Goal: Information Seeking & Learning: Learn about a topic

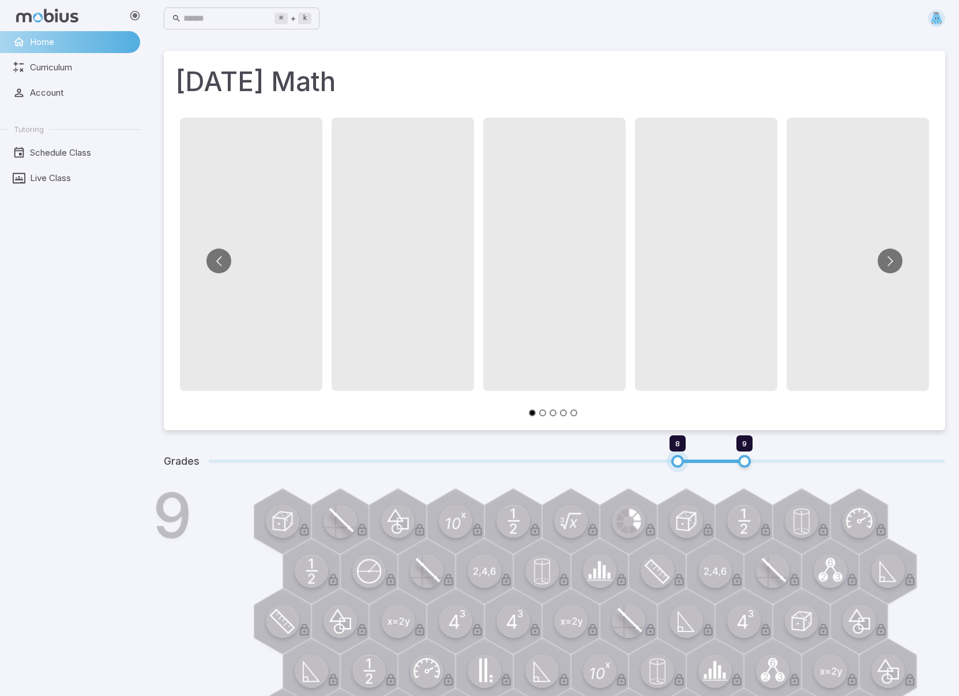
click at [679, 462] on span "8" at bounding box center [677, 461] width 13 height 13
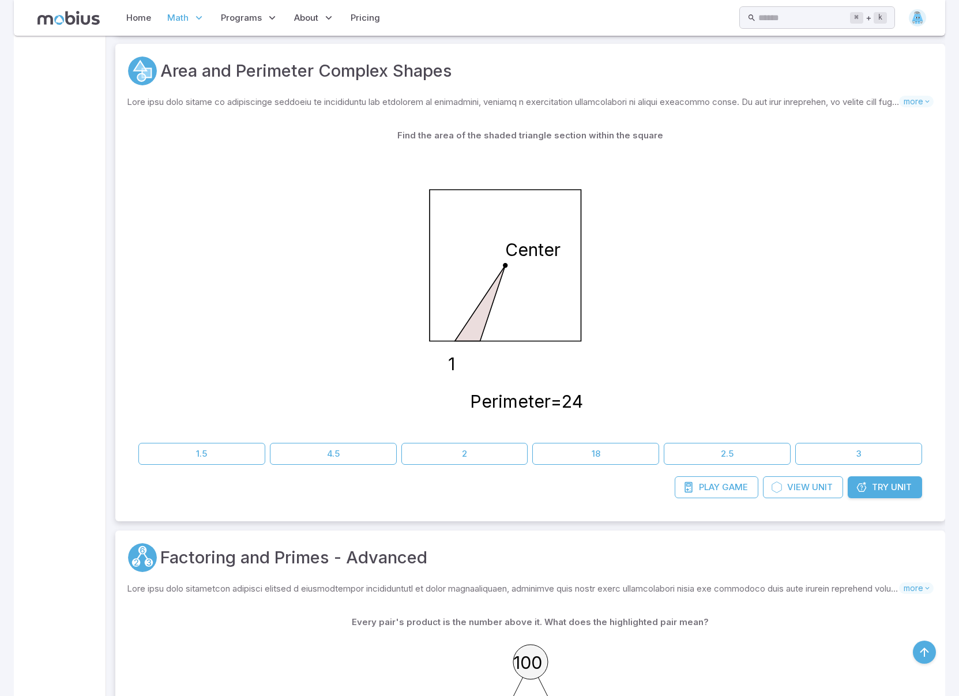
scroll to position [3350, 0]
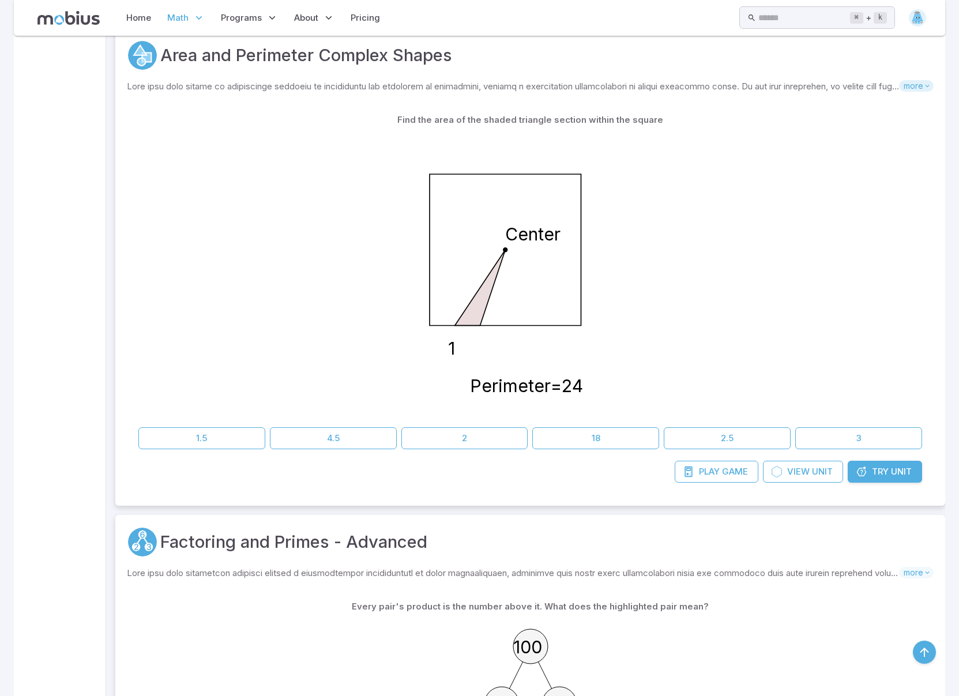
click at [926, 84] on icon at bounding box center [927, 86] width 8 height 8
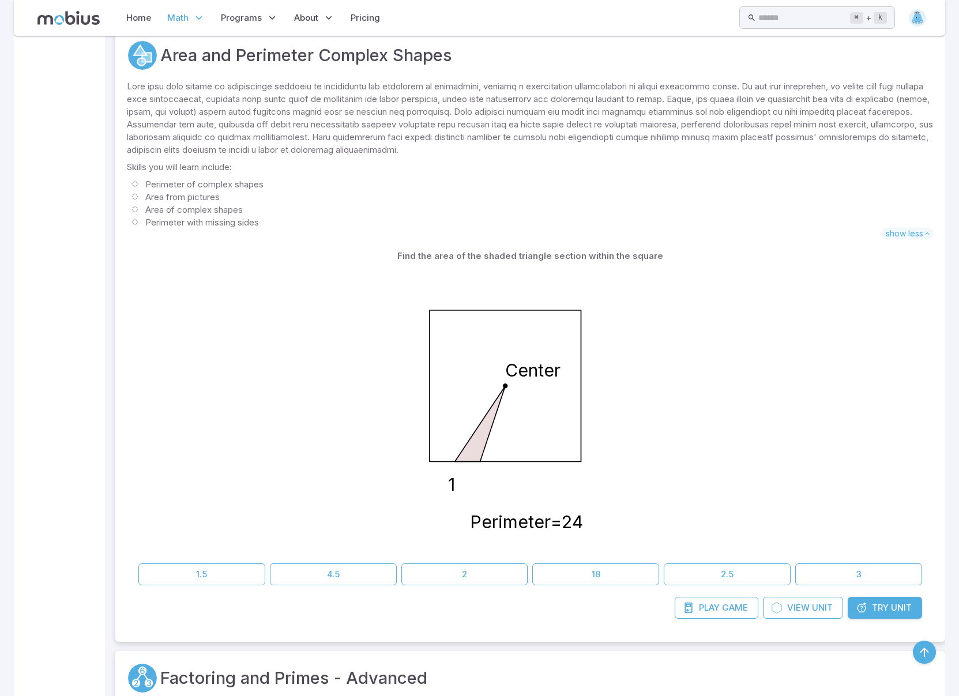
click at [883, 606] on span "Try" at bounding box center [880, 607] width 17 height 13
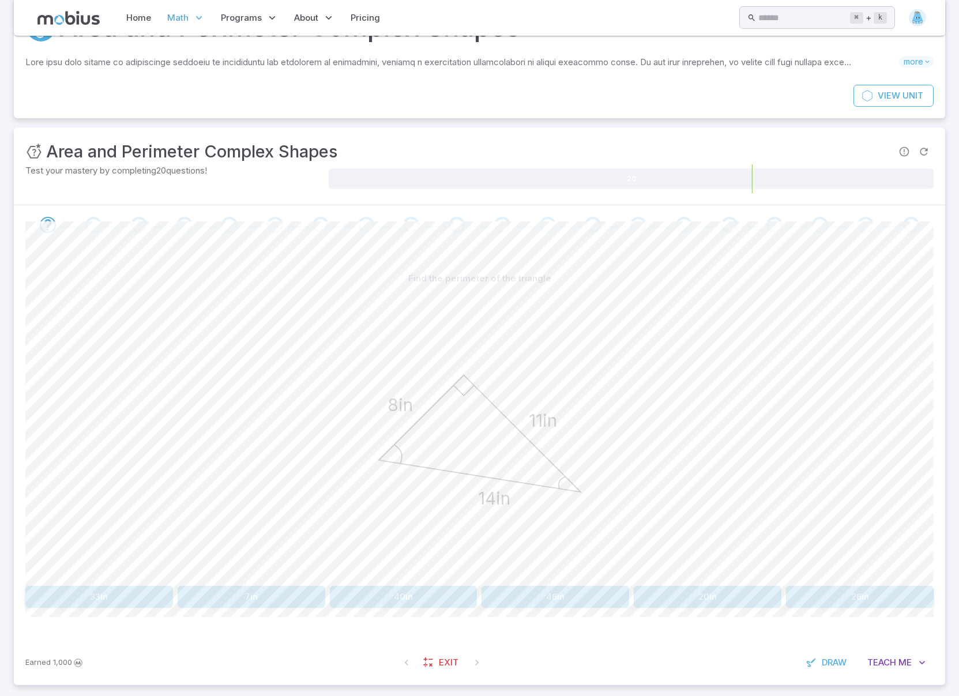
scroll to position [79, 0]
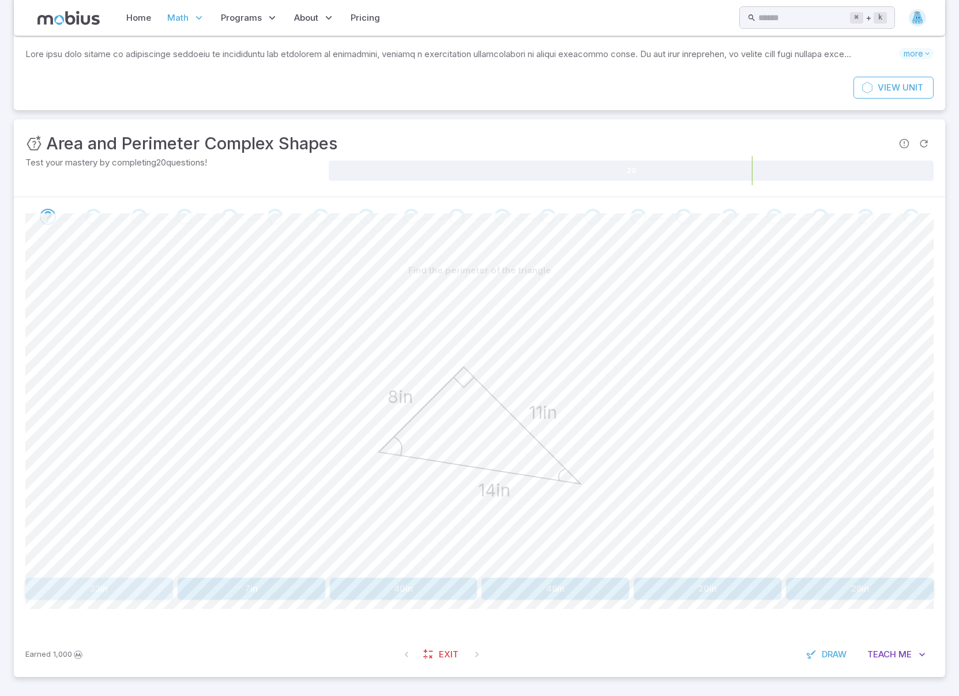
click at [125, 590] on button "33in" at bounding box center [99, 589] width 148 height 22
click at [547, 591] on button "31in" at bounding box center [555, 589] width 148 height 22
click at [115, 591] on button "33km" at bounding box center [99, 589] width 148 height 22
click at [128, 590] on button "26m" at bounding box center [99, 589] width 148 height 22
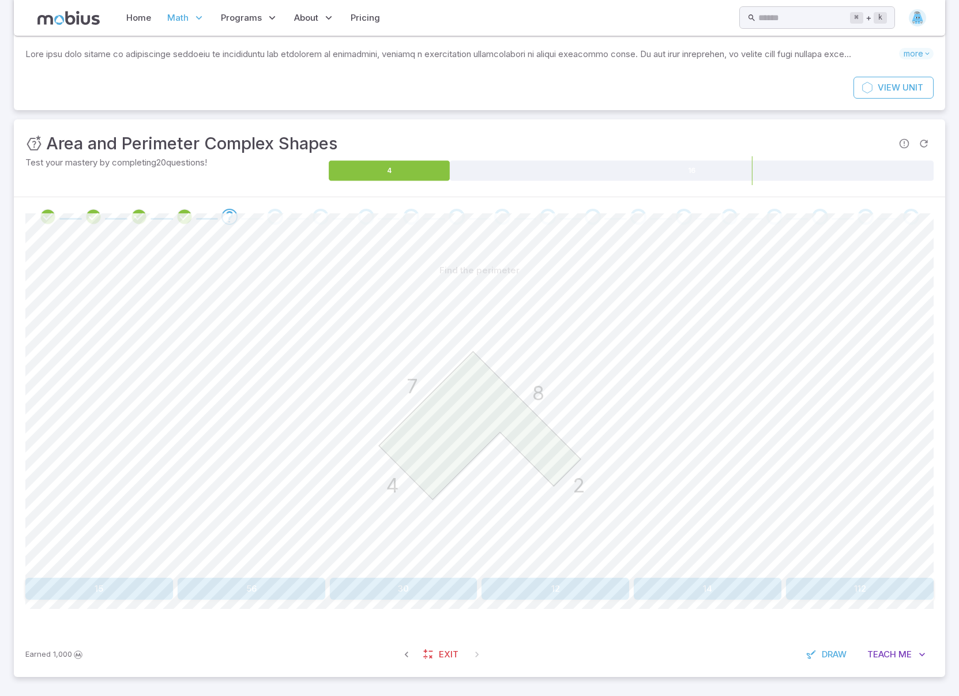
scroll to position [78, 0]
click at [883, 653] on span "Teach" at bounding box center [881, 655] width 29 height 13
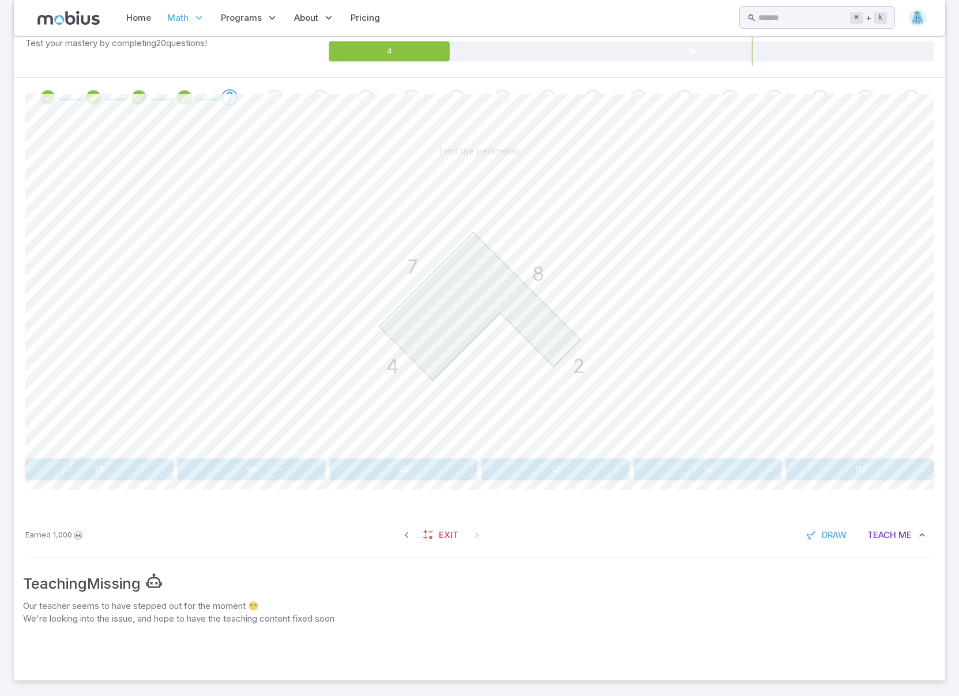
scroll to position [197, 0]
click at [409, 471] on button "30" at bounding box center [404, 471] width 148 height 22
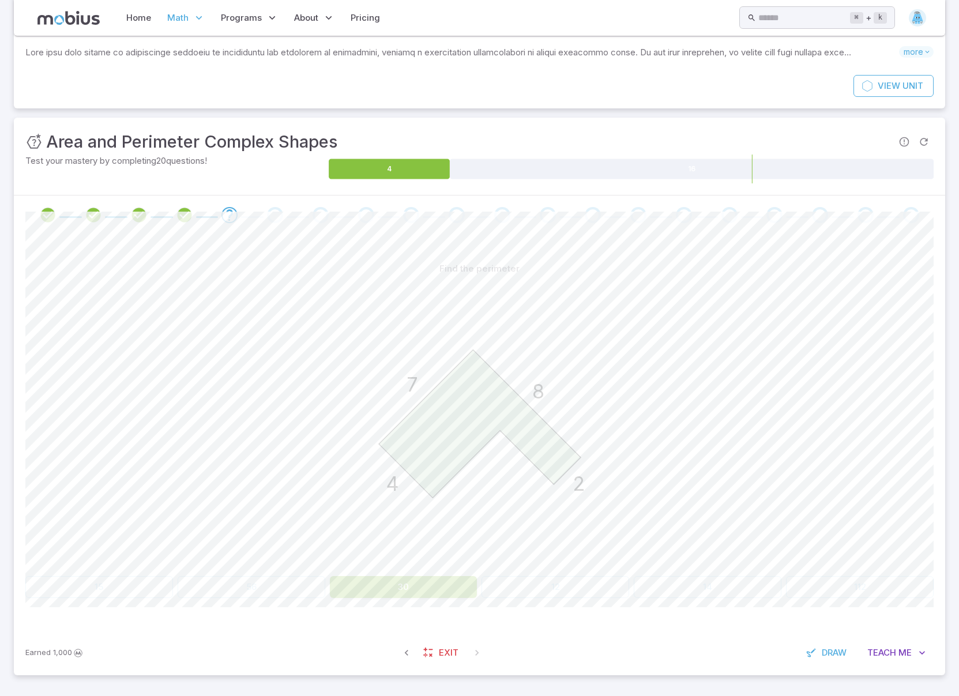
scroll to position [80, 0]
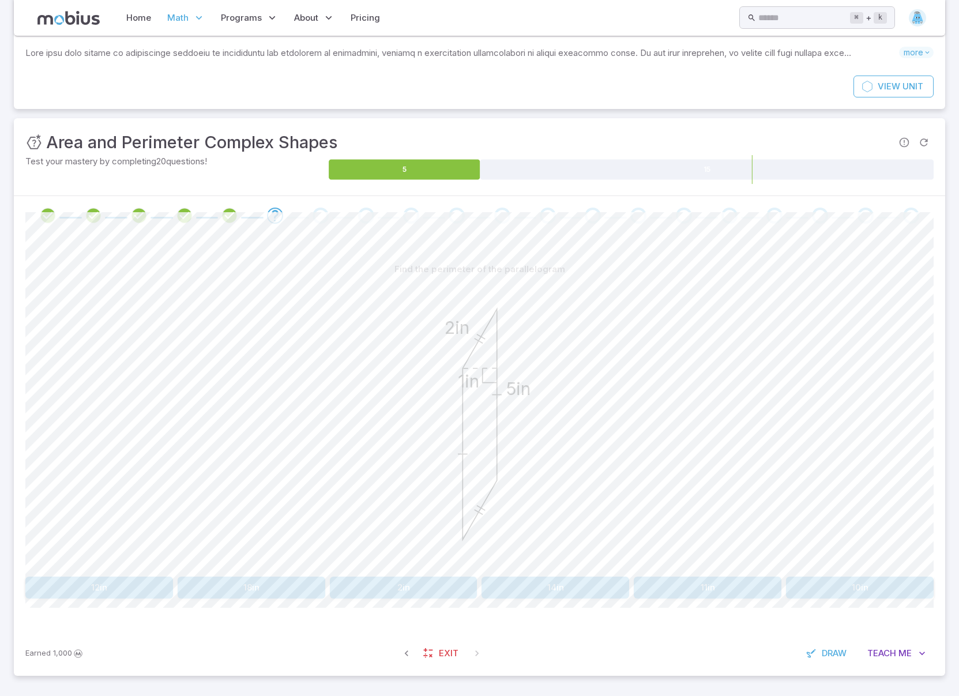
click at [560, 586] on button "14in" at bounding box center [555, 588] width 148 height 22
click at [107, 582] on button "10m" at bounding box center [99, 588] width 148 height 22
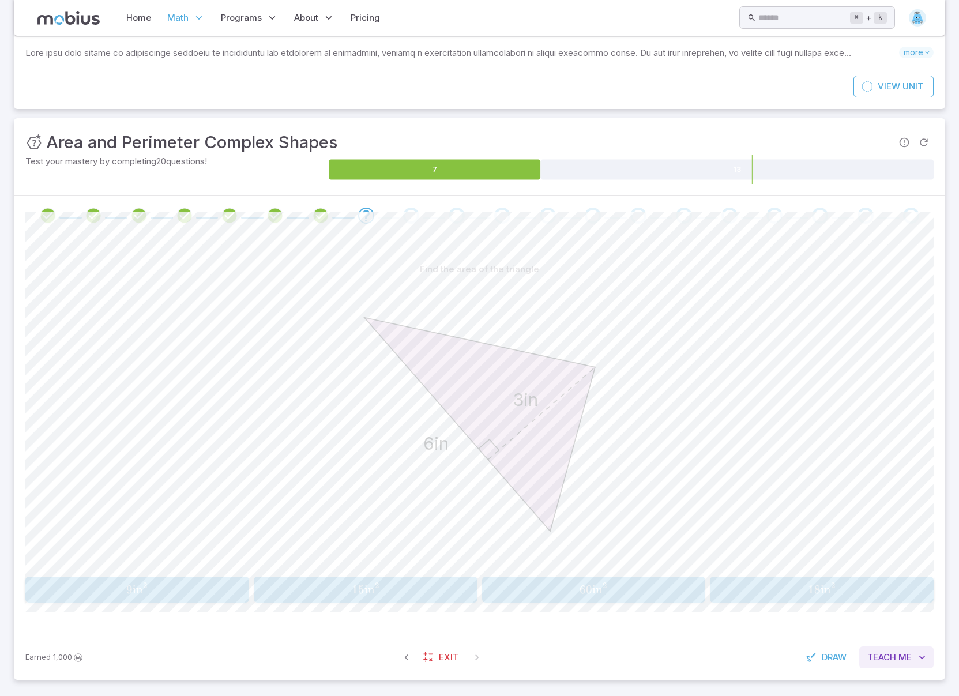
click at [899, 657] on span "Me" at bounding box center [904, 657] width 13 height 13
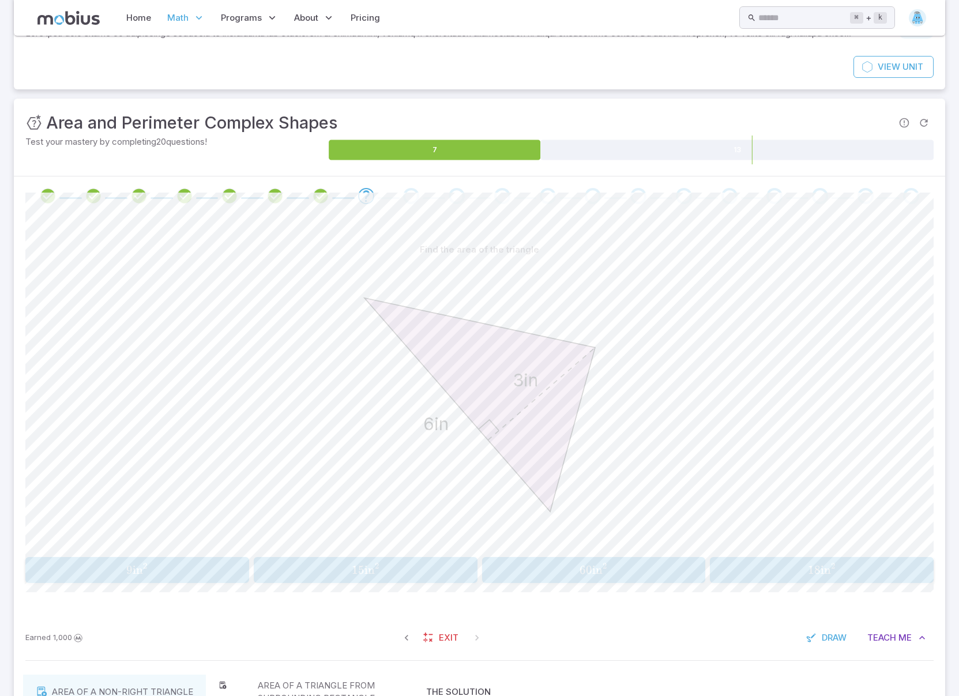
scroll to position [97, 0]
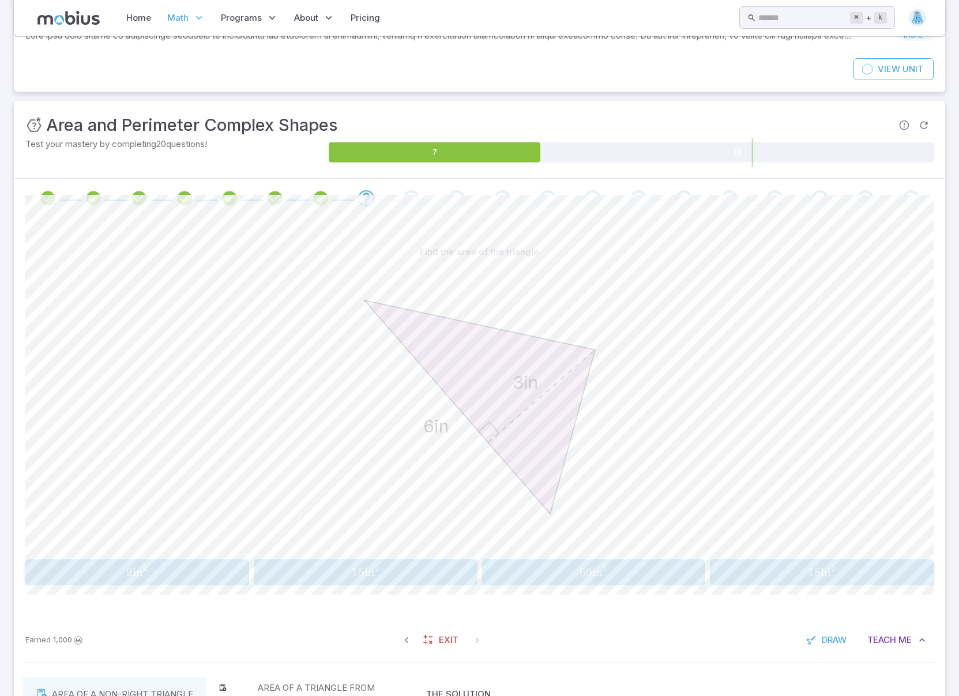
click at [129, 577] on span "9" at bounding box center [129, 572] width 6 height 14
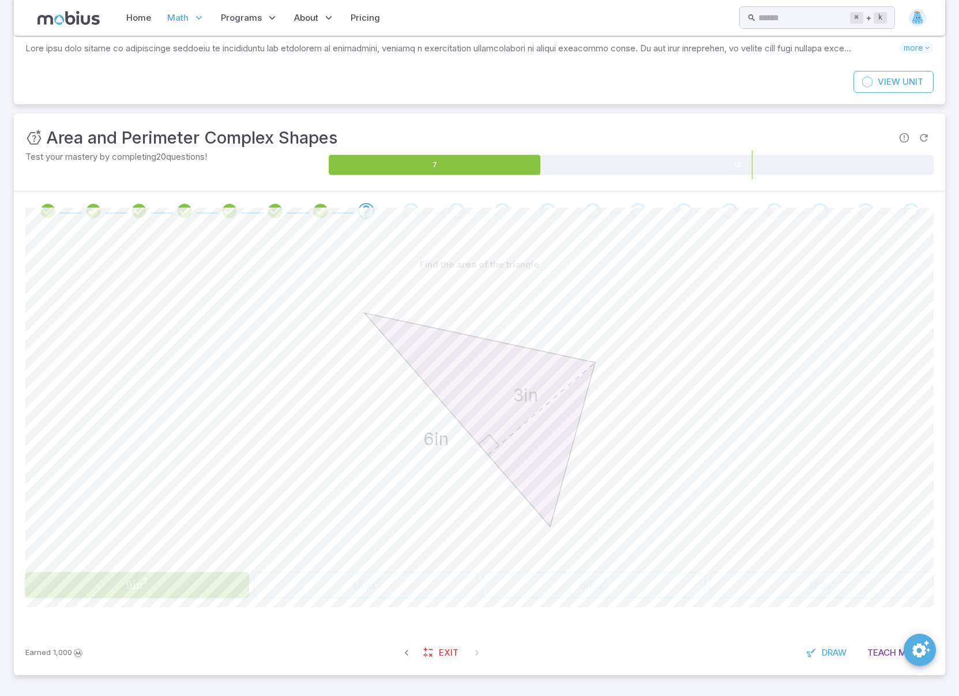
scroll to position [85, 0]
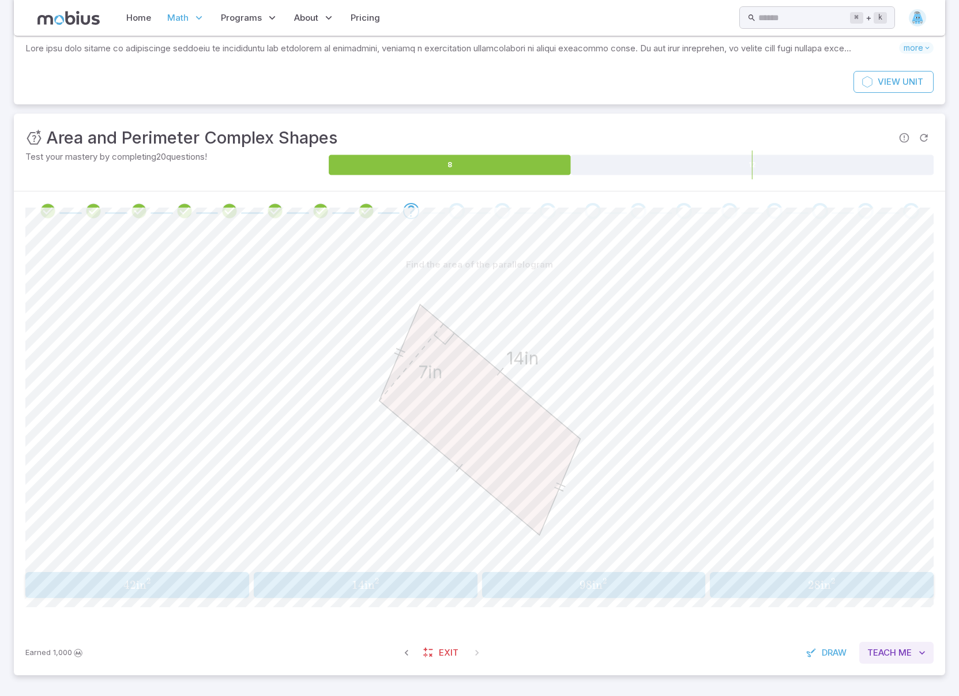
click at [891, 649] on span "Teach" at bounding box center [881, 652] width 29 height 13
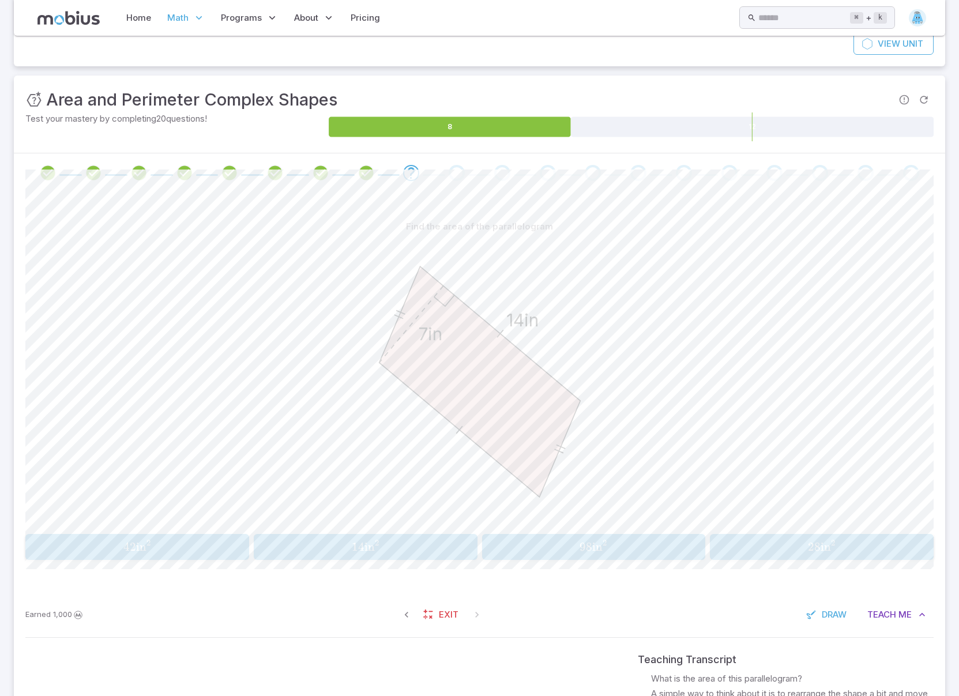
scroll to position [131, 0]
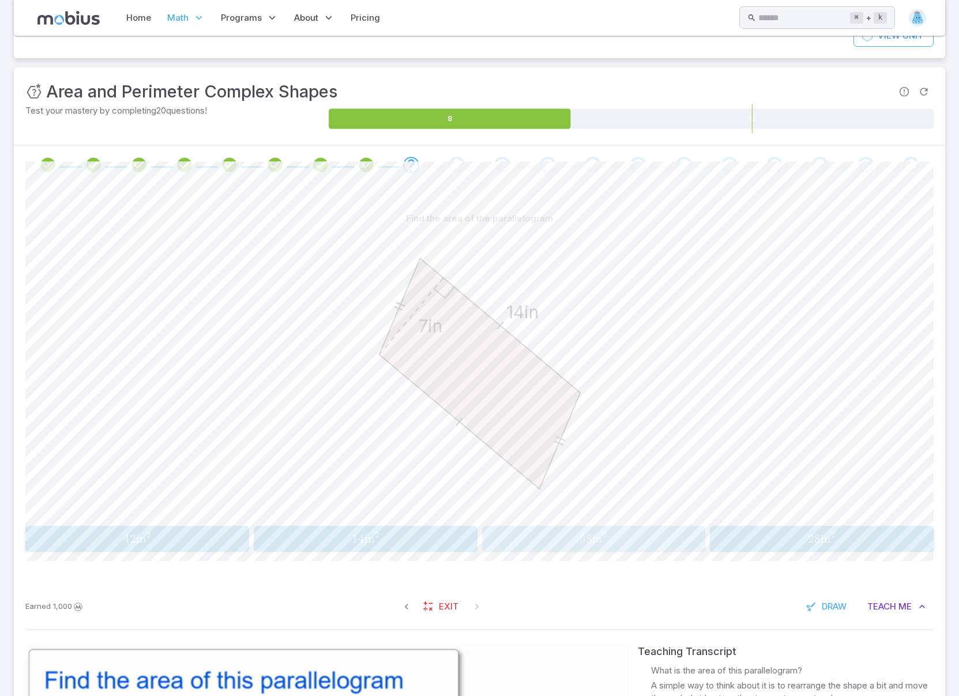
click at [596, 541] on span "in" at bounding box center [597, 539] width 10 height 14
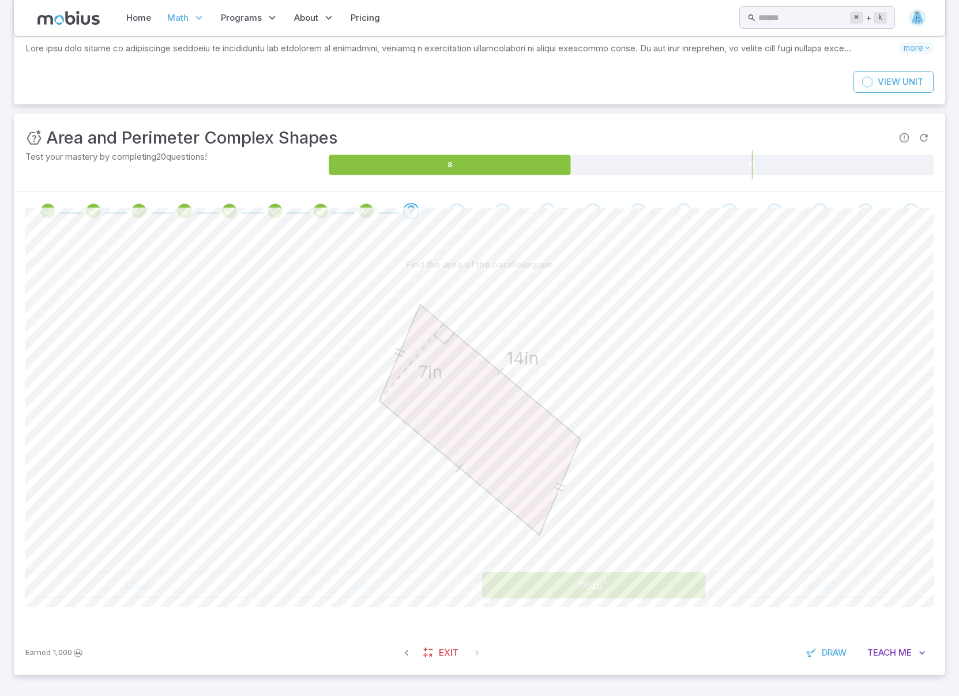
scroll to position [85, 0]
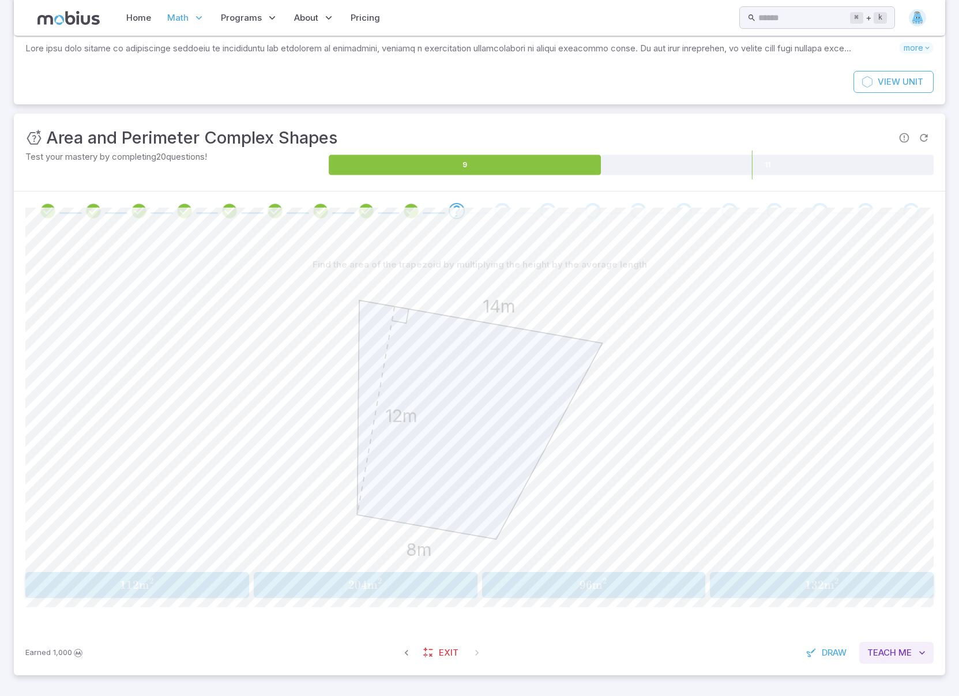
click at [895, 656] on span "Teach" at bounding box center [881, 652] width 29 height 13
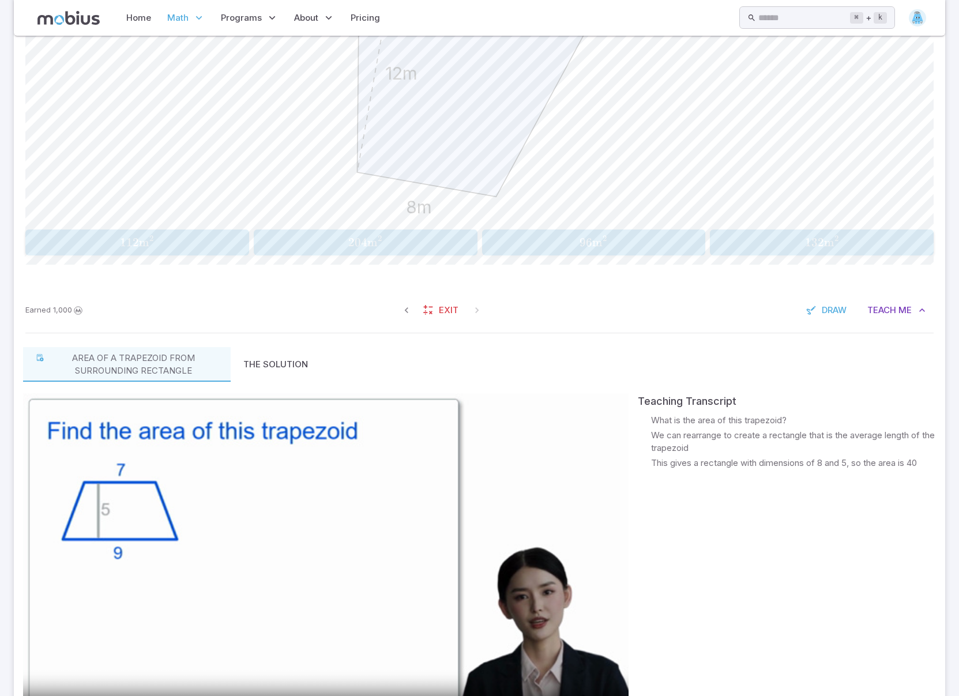
scroll to position [432, 0]
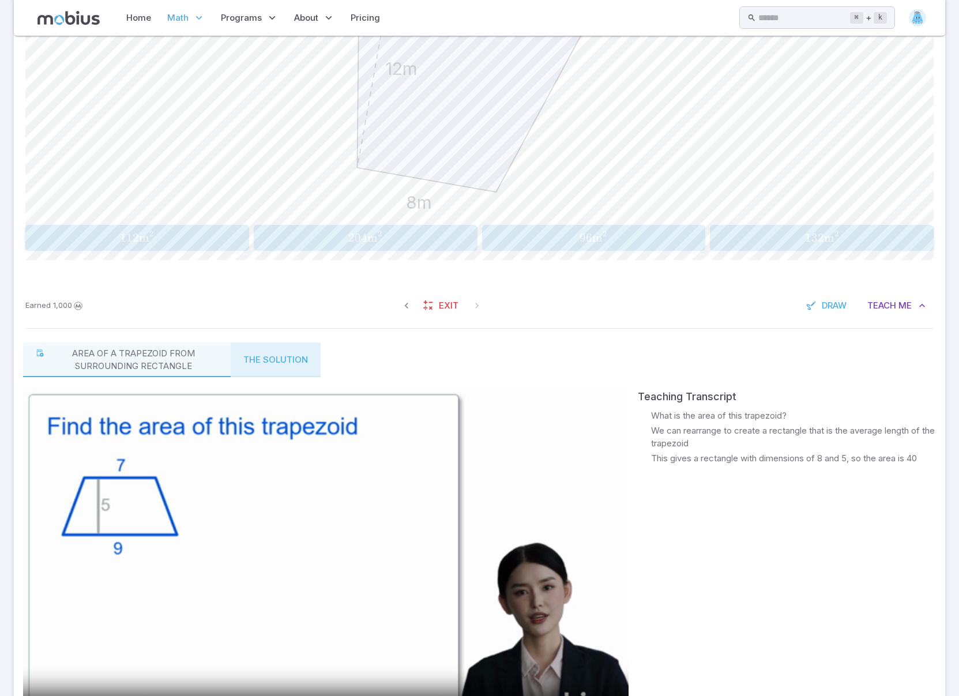
click at [282, 360] on button "The Solution" at bounding box center [276, 360] width 90 height 35
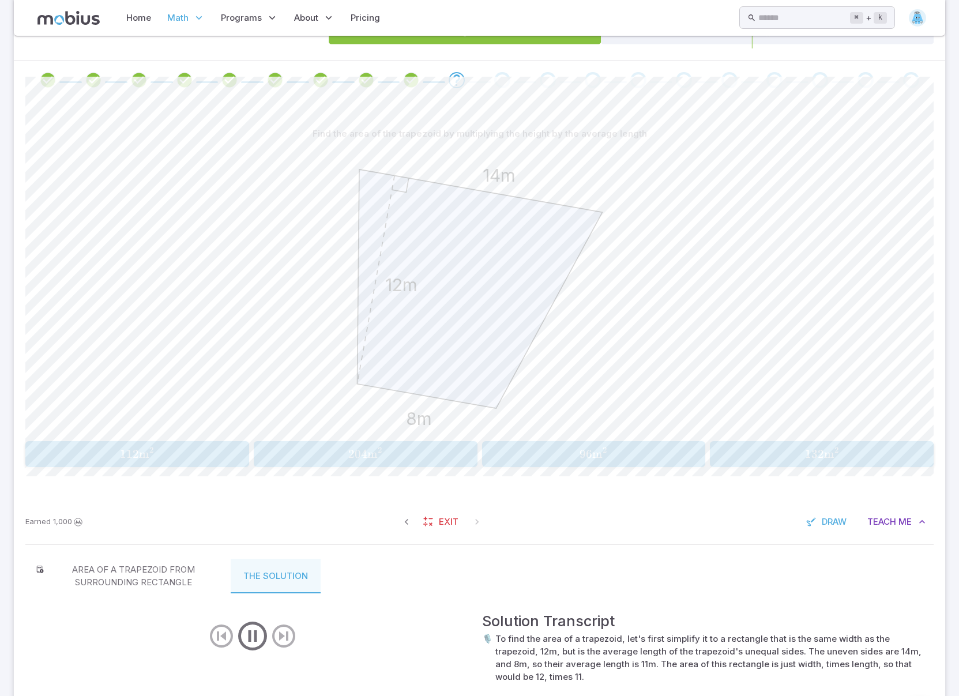
scroll to position [216, 0]
click at [255, 641] on icon "play/pause/restart" at bounding box center [252, 635] width 35 height 35
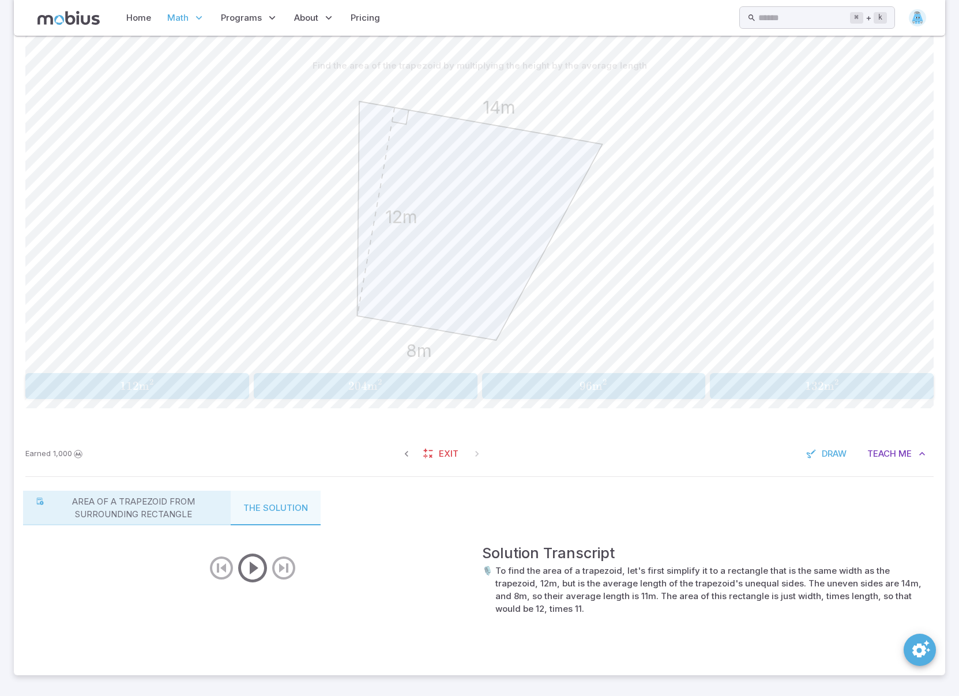
click at [142, 506] on p "Area of a trapezoid from surrounding rectangle" at bounding box center [133, 507] width 170 height 25
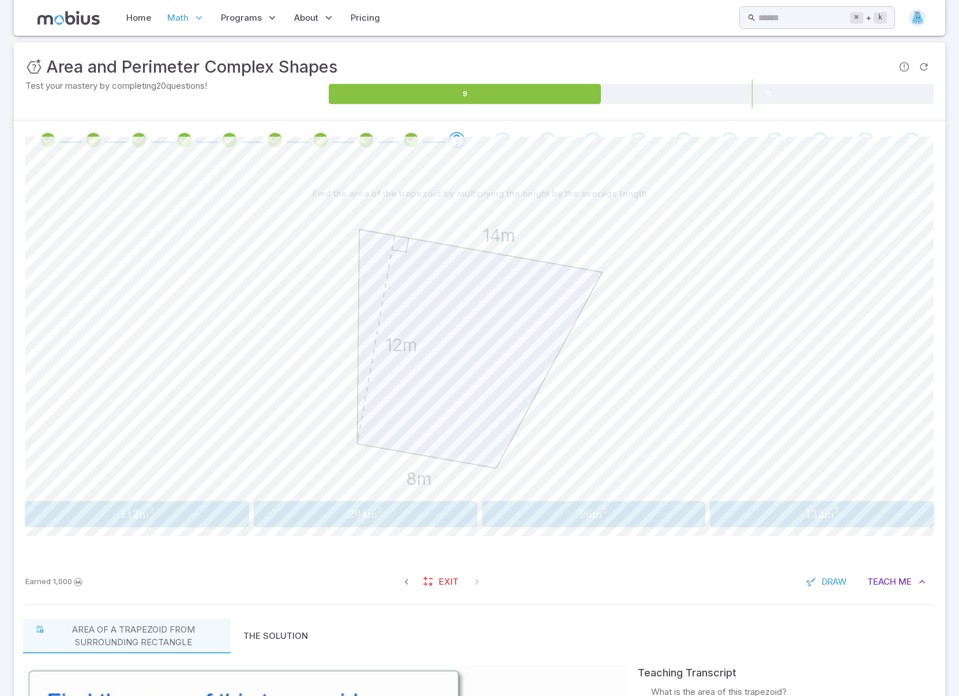
scroll to position [158, 0]
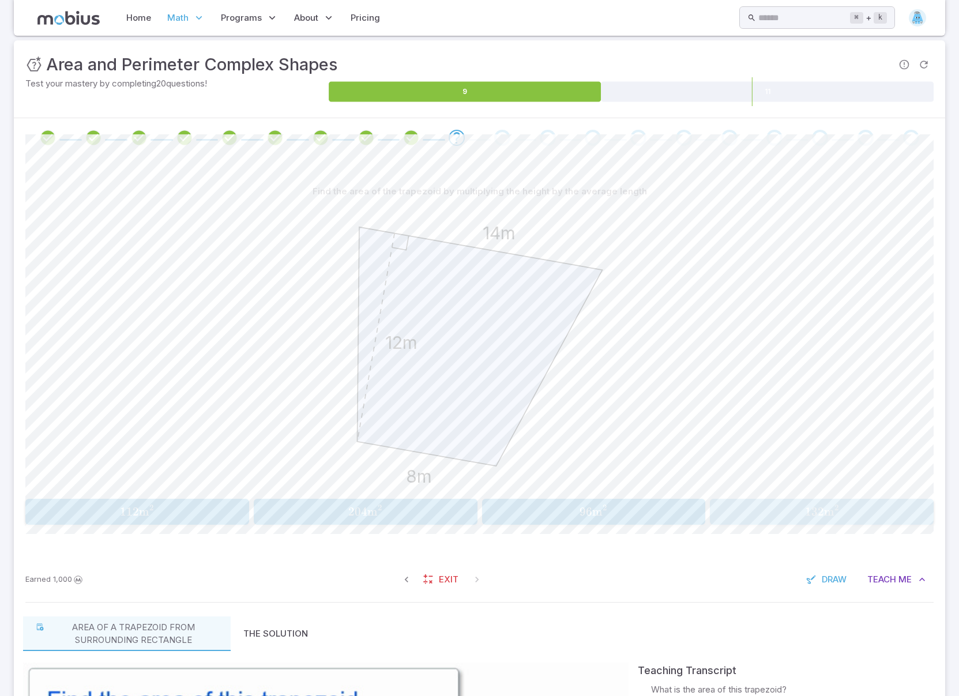
click at [806, 511] on span "132" at bounding box center [814, 512] width 19 height 14
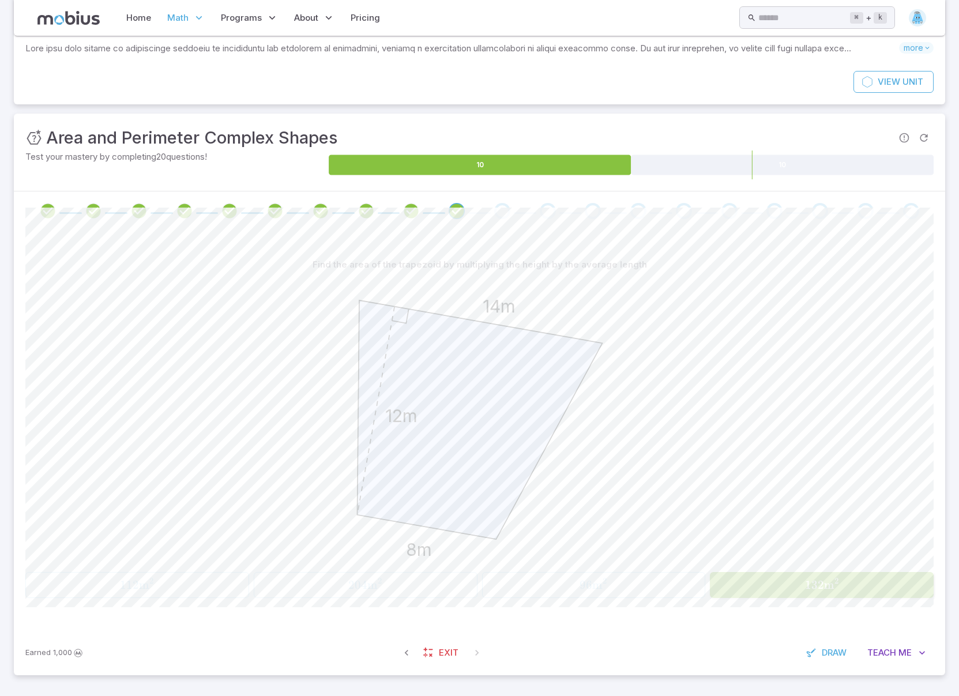
scroll to position [85, 0]
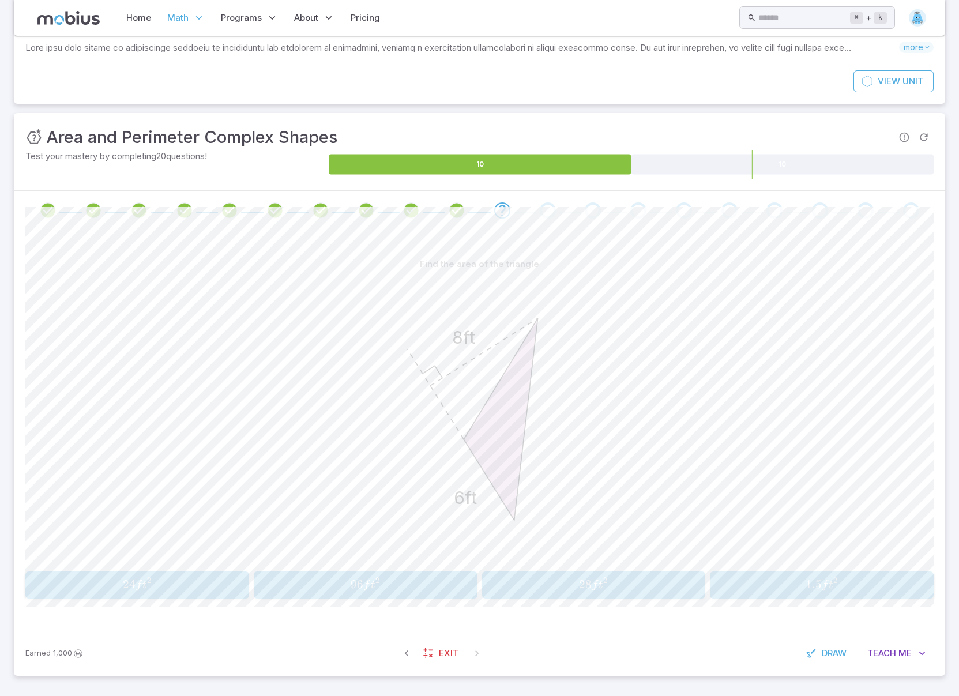
click at [153, 583] on span "24 f t 2" at bounding box center [137, 585] width 216 height 16
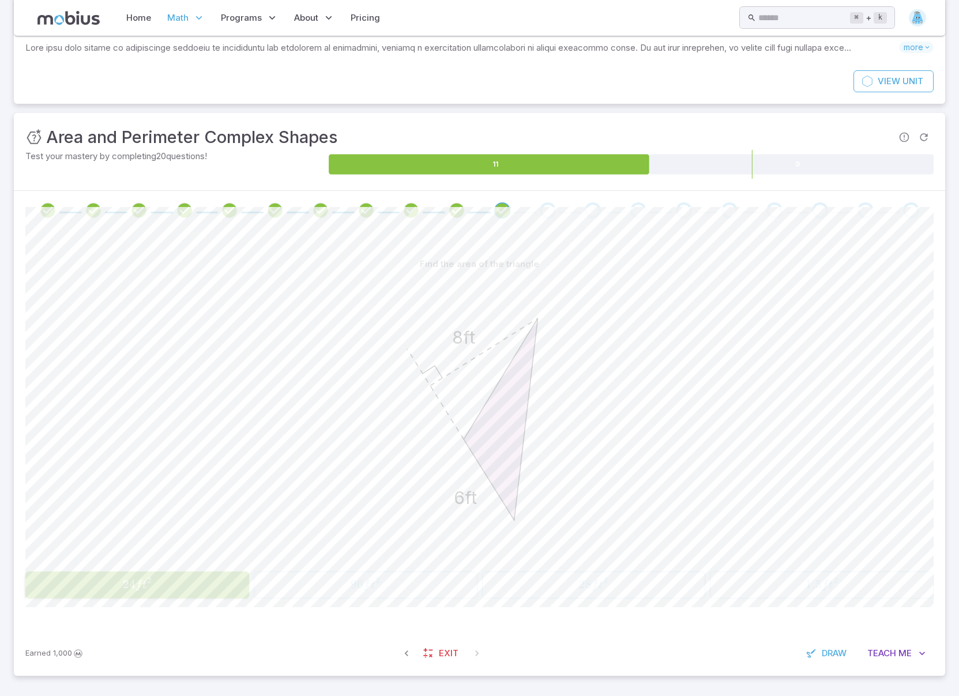
scroll to position [80, 0]
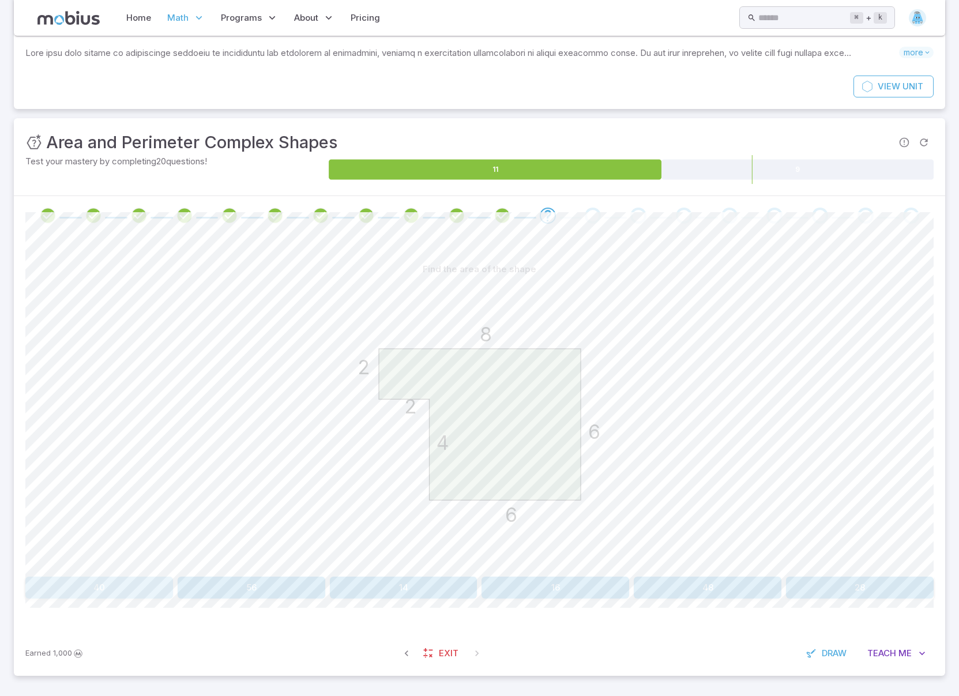
click at [130, 590] on button "40" at bounding box center [99, 588] width 148 height 22
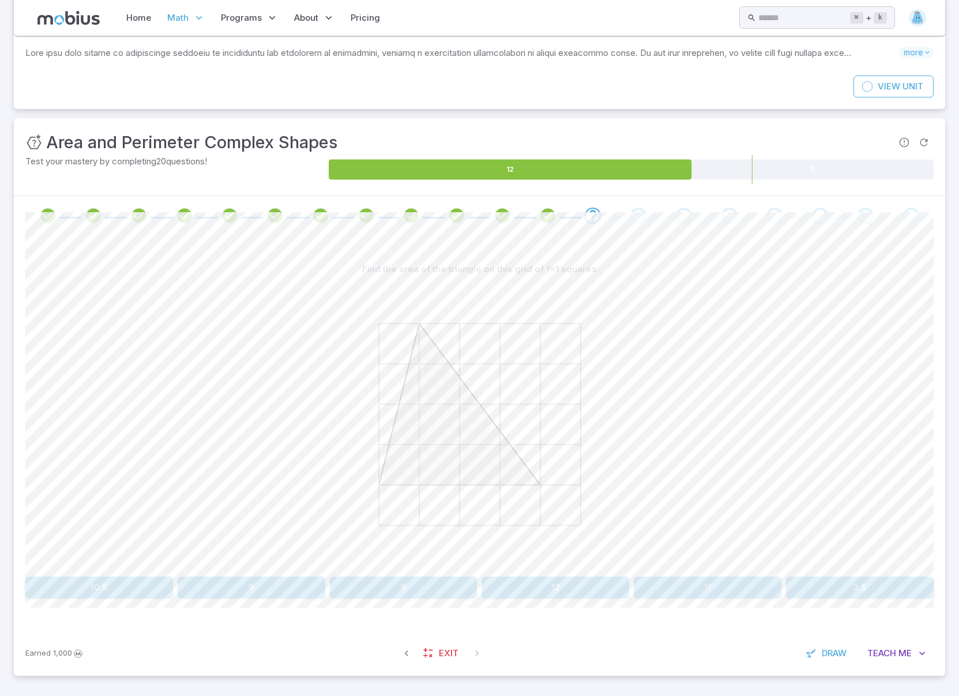
click at [415, 589] on button "8" at bounding box center [404, 588] width 148 height 22
click at [293, 502] on div at bounding box center [479, 426] width 908 height 292
click at [265, 589] on button "4" at bounding box center [252, 588] width 148 height 22
click at [253, 591] on button "4.5" at bounding box center [252, 588] width 148 height 22
click at [531, 496] on icon "6 8 8" at bounding box center [480, 424] width 288 height 288
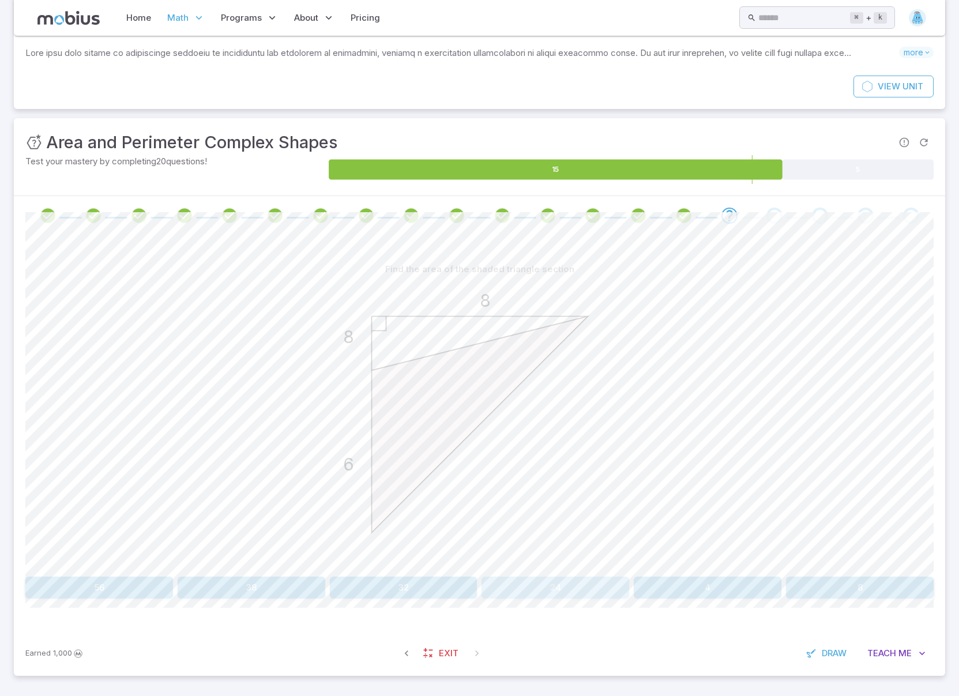
click at [559, 585] on button "24" at bounding box center [555, 588] width 148 height 22
click at [112, 588] on button "3" at bounding box center [99, 588] width 148 height 22
click at [111, 586] on button "3" at bounding box center [99, 588] width 148 height 22
click at [832, 584] on button "3" at bounding box center [860, 588] width 148 height 22
click at [724, 588] on button "2" at bounding box center [708, 588] width 148 height 22
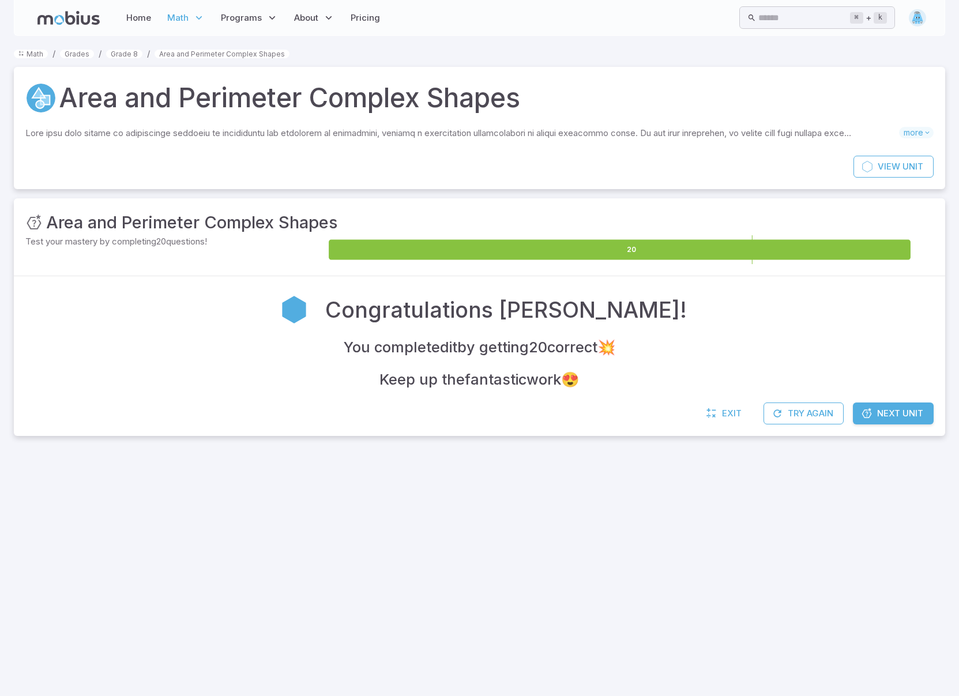
scroll to position [0, 0]
click at [898, 407] on span "Next Unit" at bounding box center [900, 413] width 46 height 13
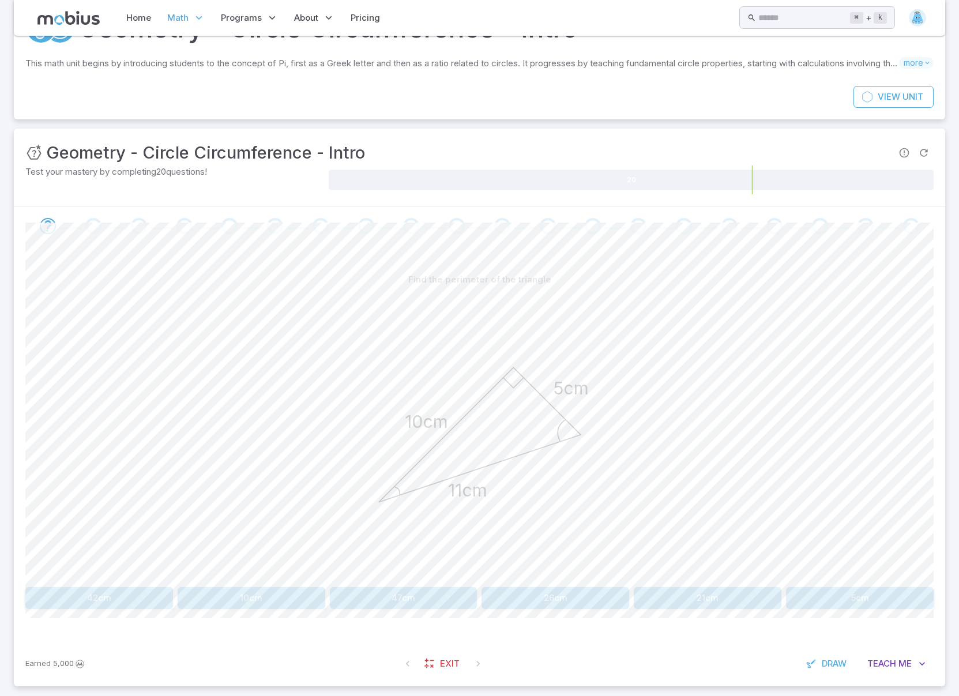
scroll to position [75, 0]
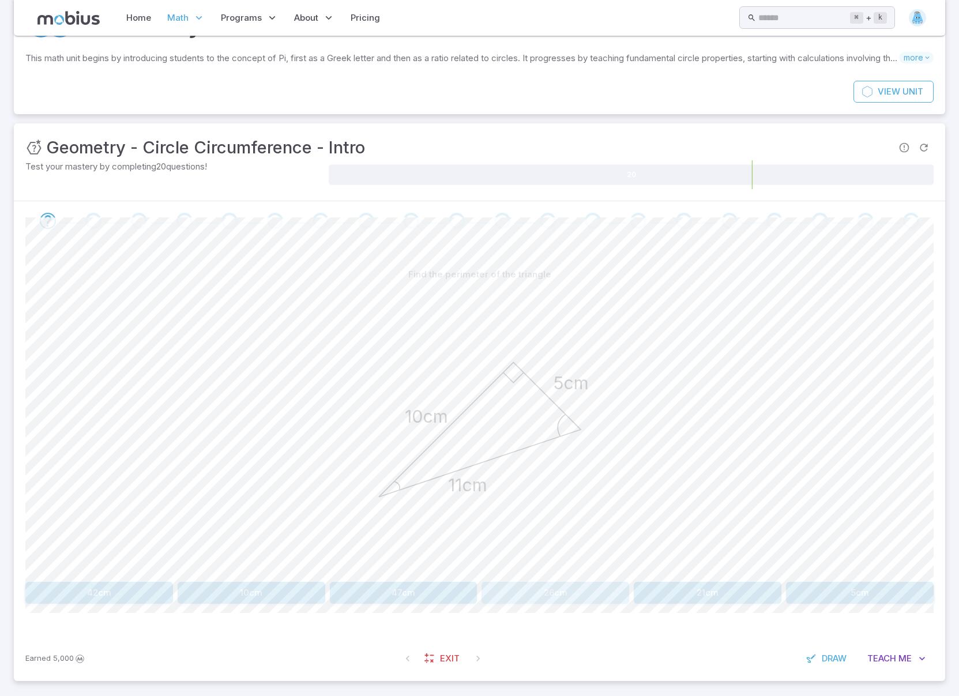
click at [557, 588] on button "26cm" at bounding box center [555, 593] width 148 height 22
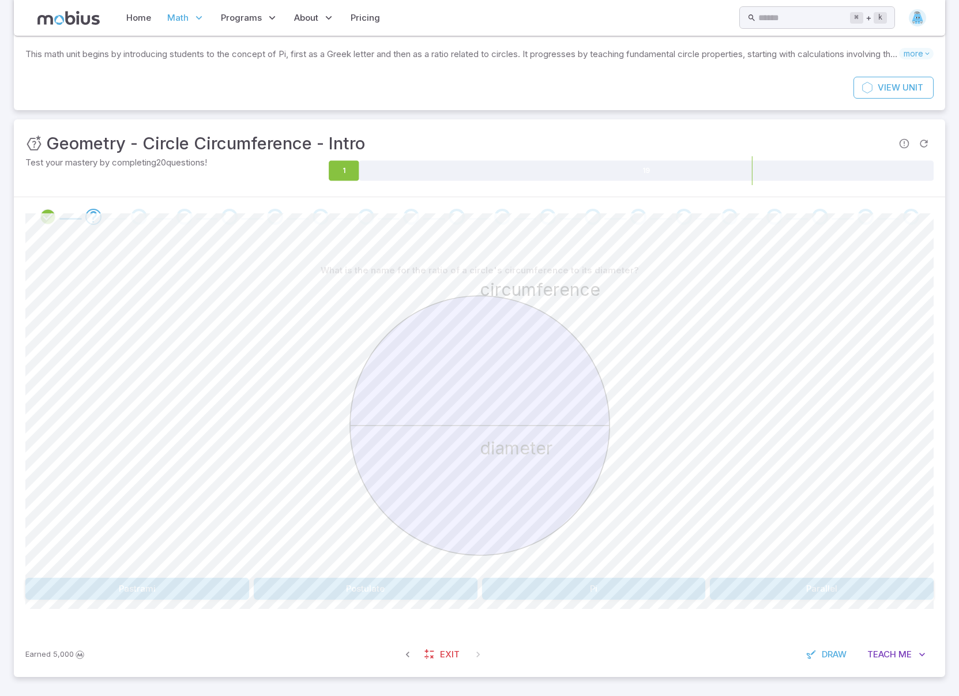
scroll to position [80, 0]
click at [609, 588] on button "Pi" at bounding box center [594, 588] width 224 height 22
click at [104, 593] on button "3.14" at bounding box center [99, 588] width 148 height 22
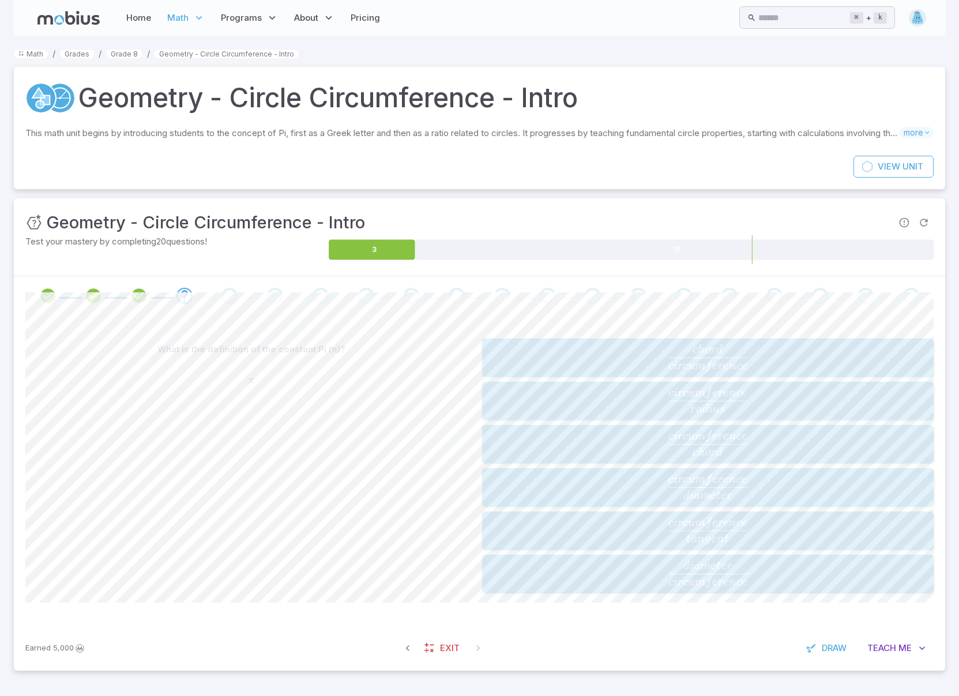
scroll to position [0, 0]
click at [712, 483] on span "ere" at bounding box center [720, 480] width 17 height 12
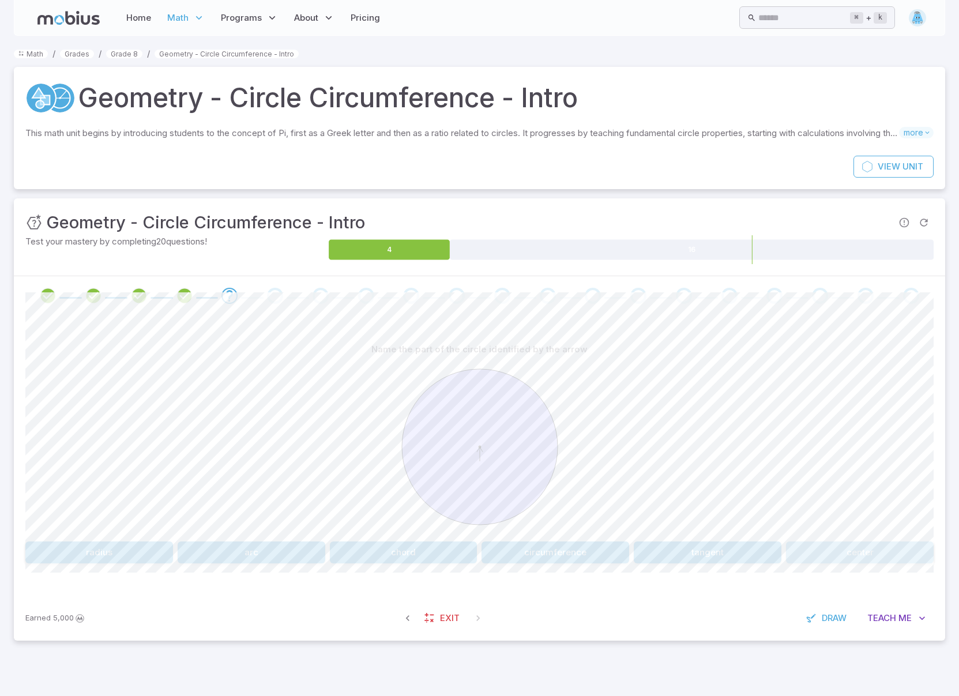
click at [867, 552] on button "center" at bounding box center [860, 552] width 148 height 22
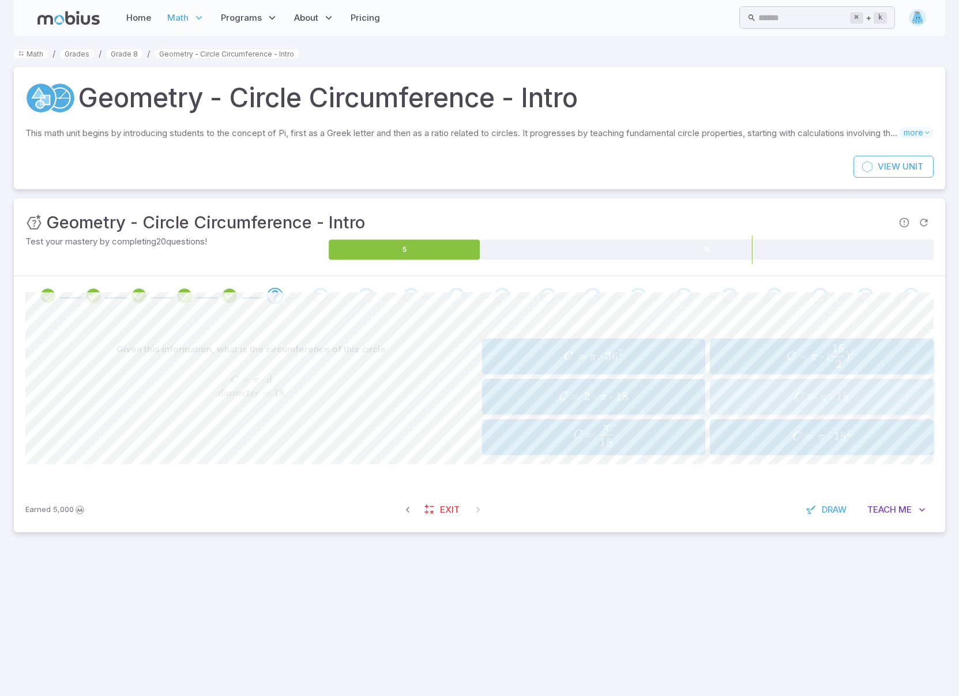
click at [823, 397] on span "π" at bounding box center [823, 398] width 7 height 12
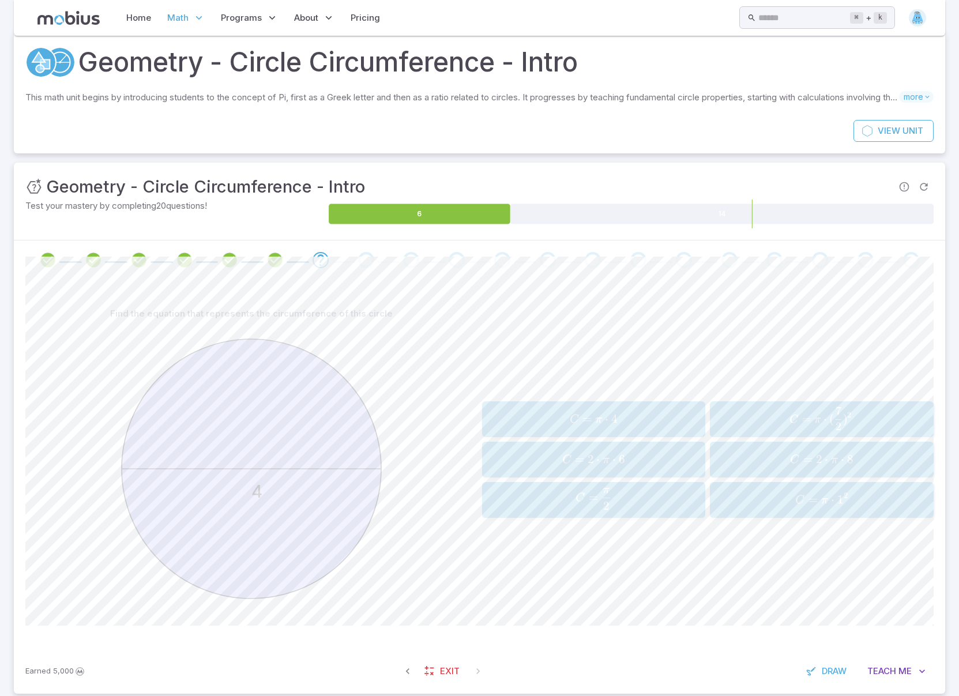
scroll to position [54, 0]
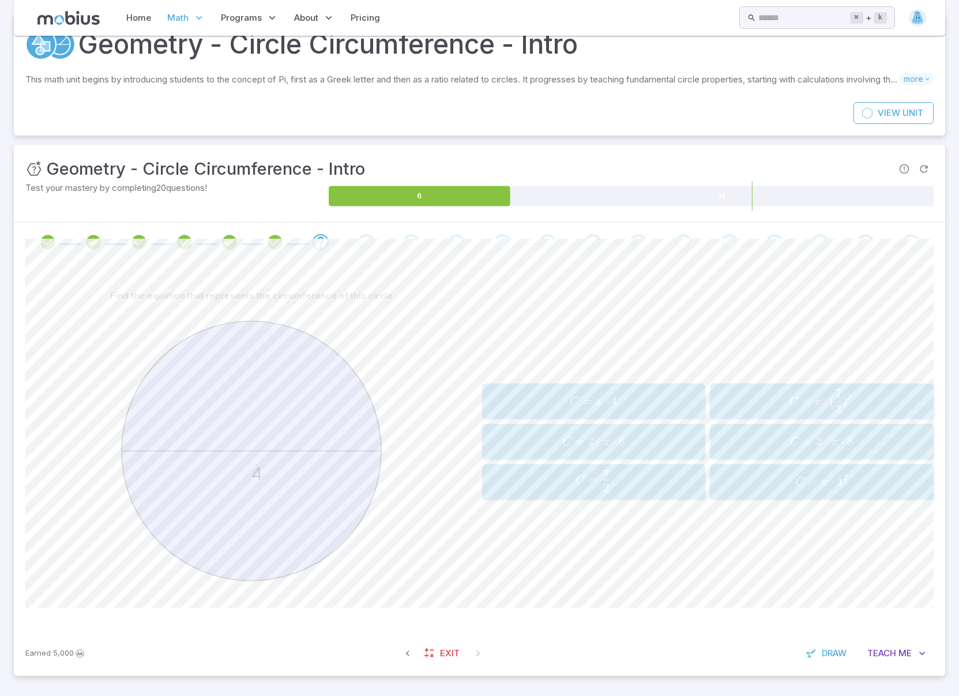
click at [602, 396] on span "π ⋅" at bounding box center [603, 402] width 16 height 16
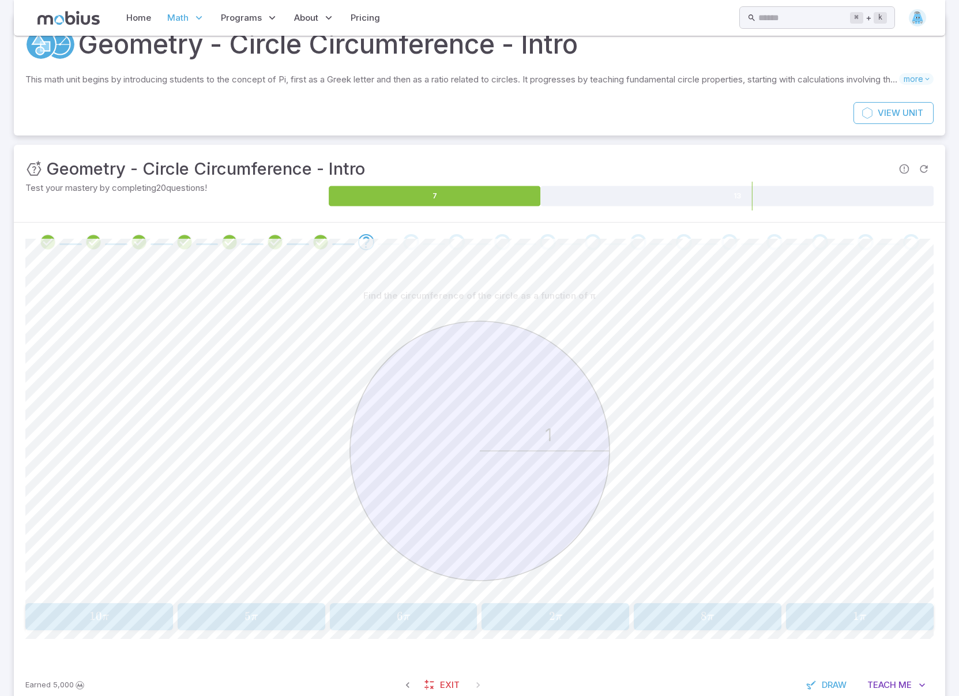
scroll to position [85, 0]
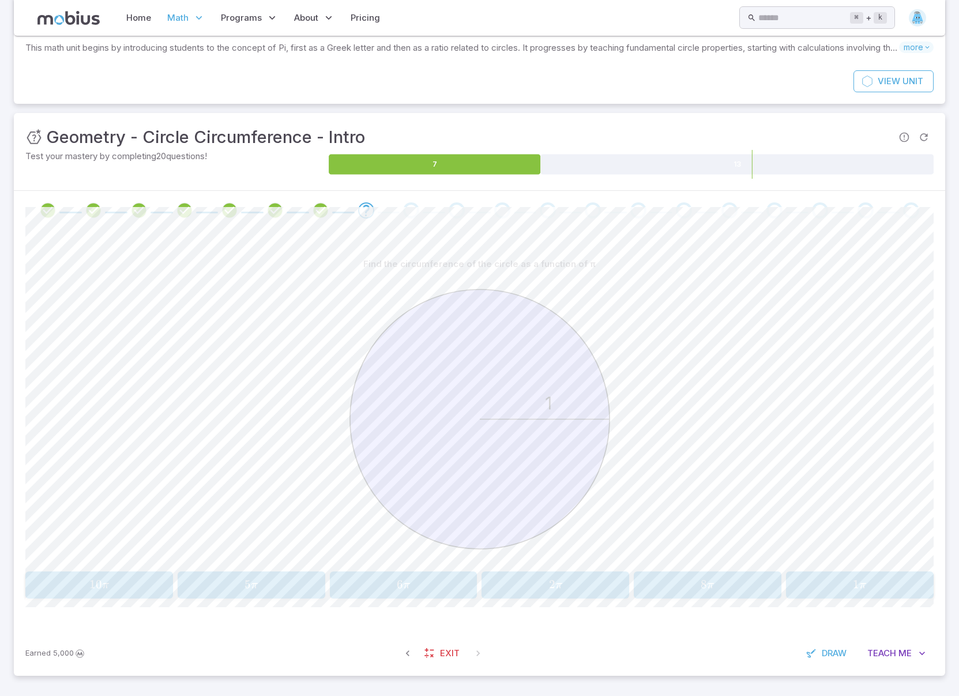
click at [565, 581] on span "2 π" at bounding box center [556, 585] width 140 height 16
click at [878, 587] on span "18 π" at bounding box center [860, 585] width 140 height 16
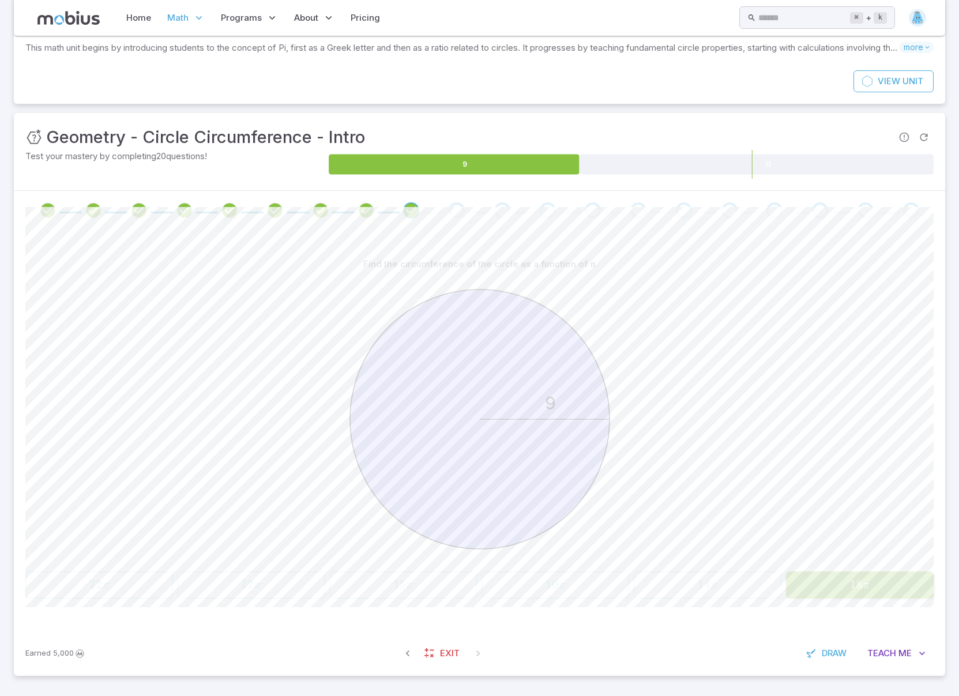
scroll to position [54, 0]
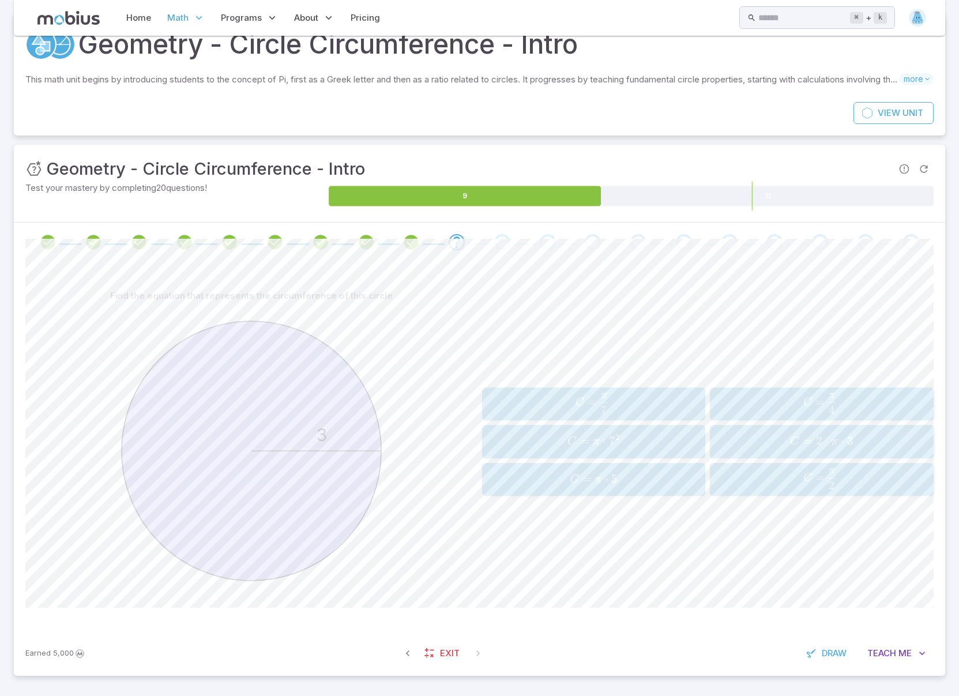
click at [822, 437] on span "2 ⋅" at bounding box center [823, 441] width 15 height 14
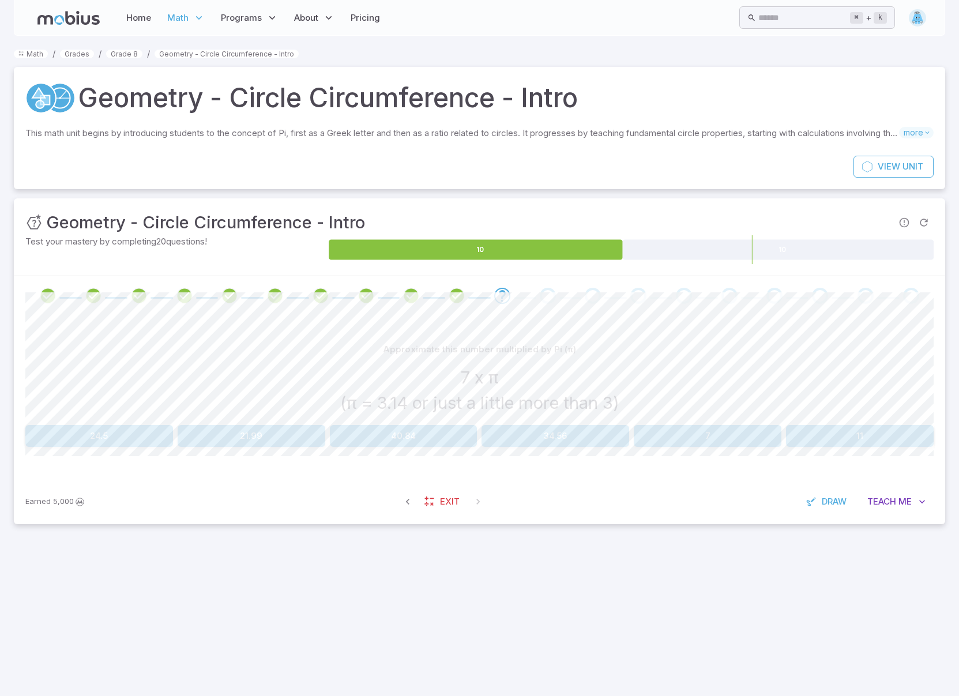
scroll to position [0, 0]
click at [246, 439] on button "21.99" at bounding box center [252, 436] width 148 height 22
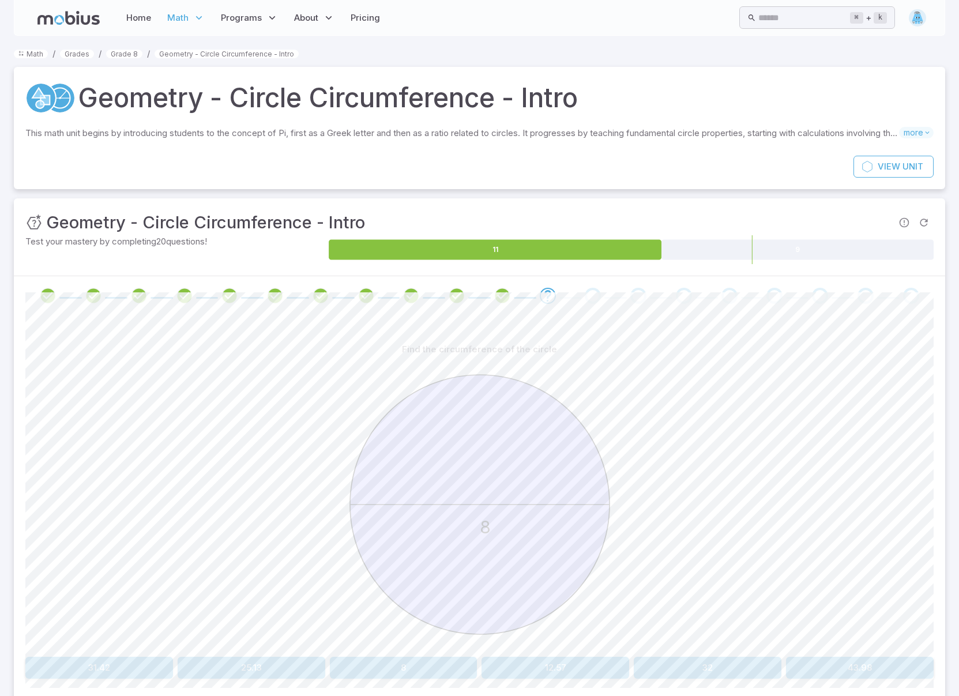
scroll to position [6, 0]
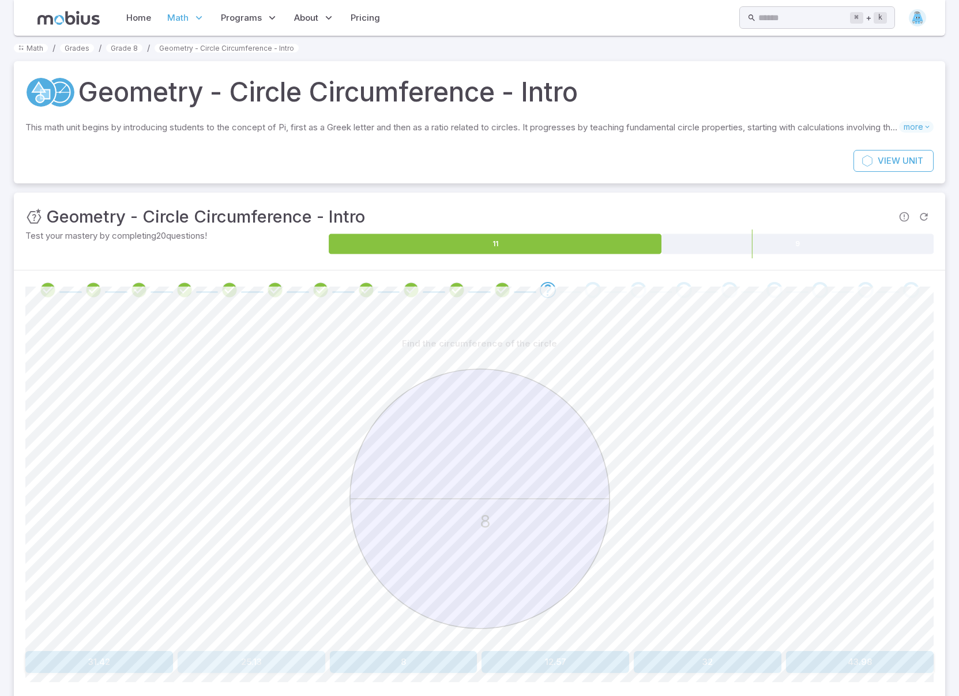
click at [270, 664] on button "25.13" at bounding box center [252, 662] width 148 height 22
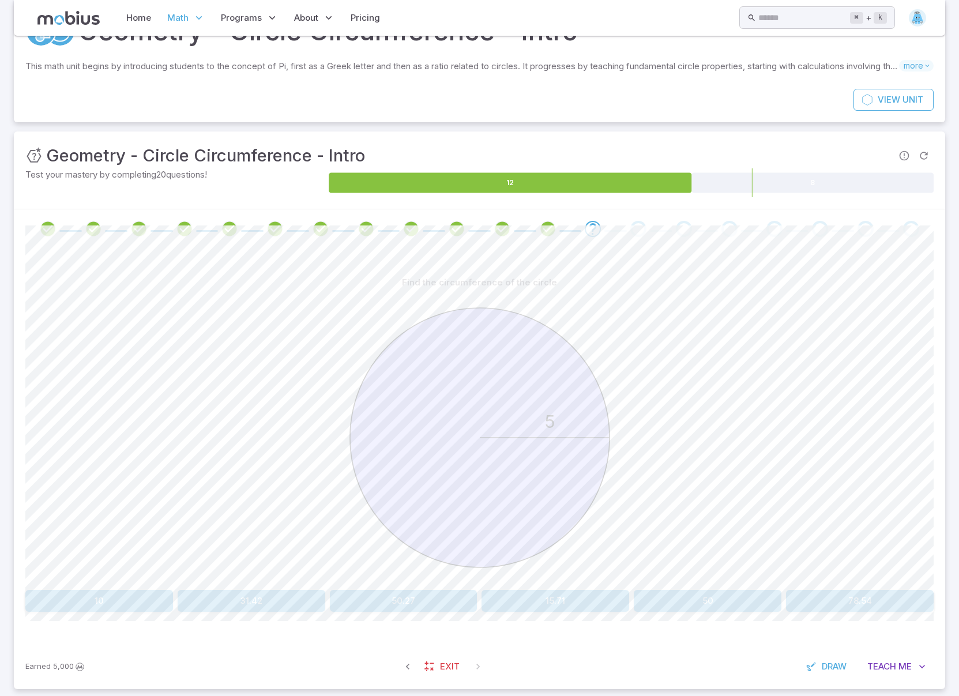
scroll to position [43, 0]
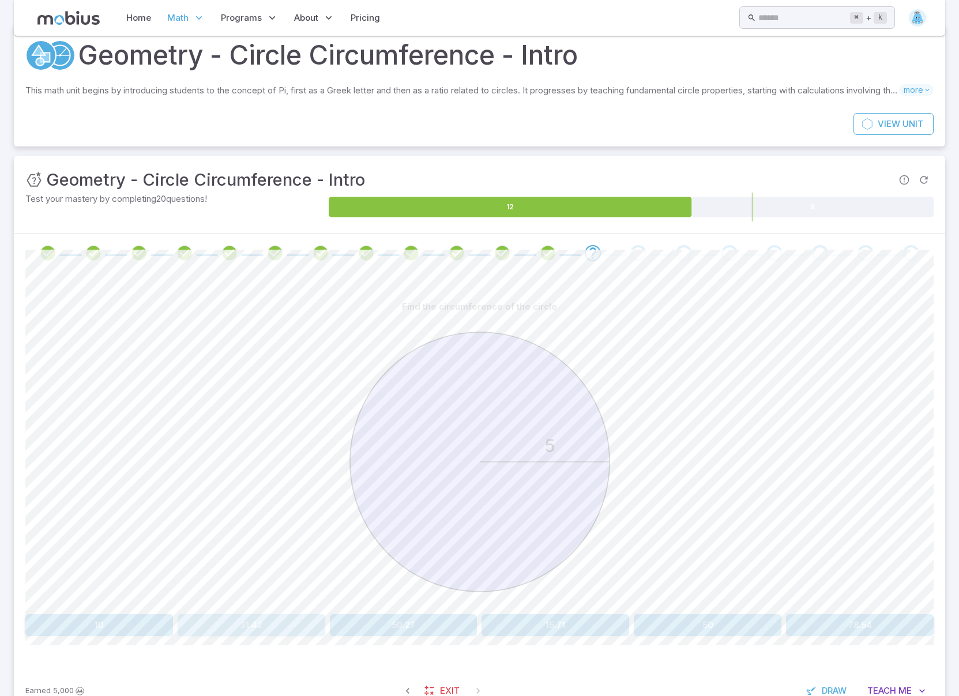
click at [265, 626] on button "31.42" at bounding box center [252, 625] width 148 height 22
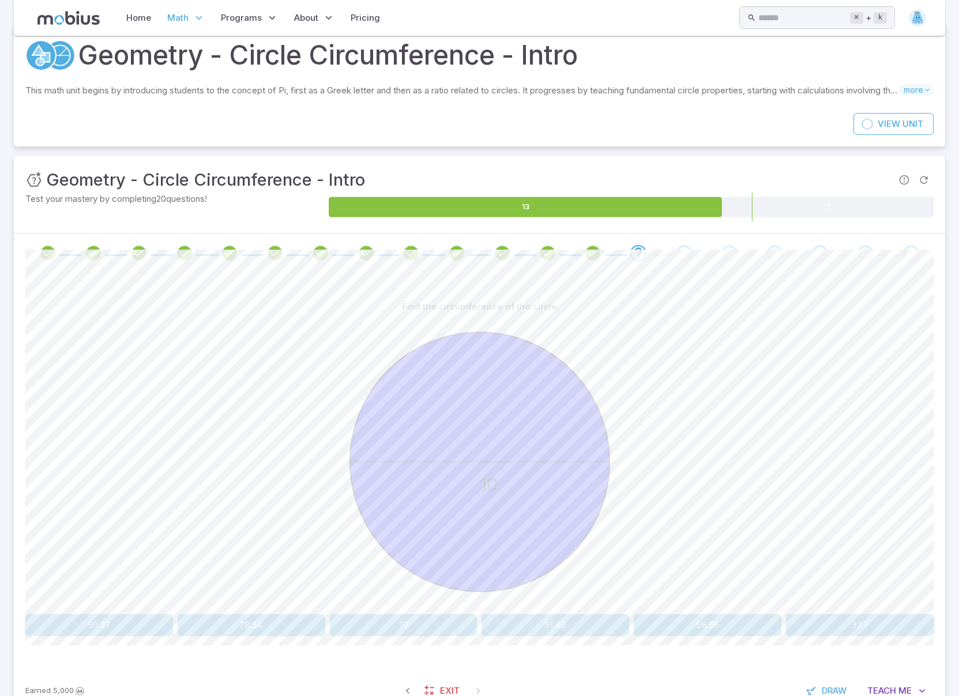
click at [573, 620] on button "31.42" at bounding box center [555, 625] width 148 height 22
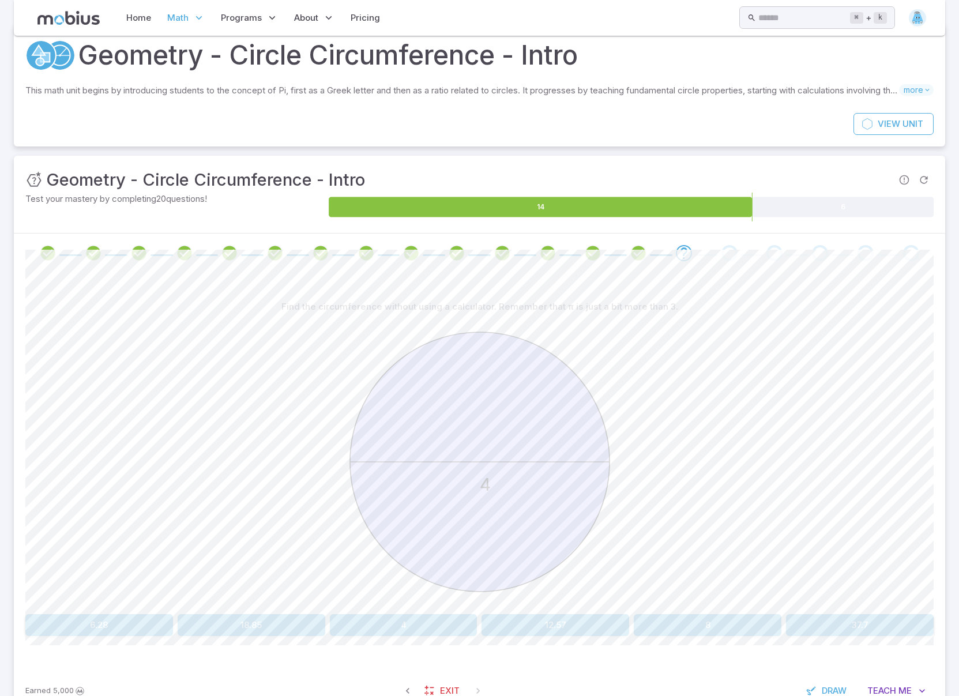
click at [585, 625] on button "12.57" at bounding box center [555, 625] width 148 height 22
click at [850, 459] on div "16" at bounding box center [479, 464] width 908 height 292
click at [108, 621] on button "56.55" at bounding box center [99, 625] width 148 height 22
click at [730, 621] on button "37.7" at bounding box center [708, 625] width 148 height 22
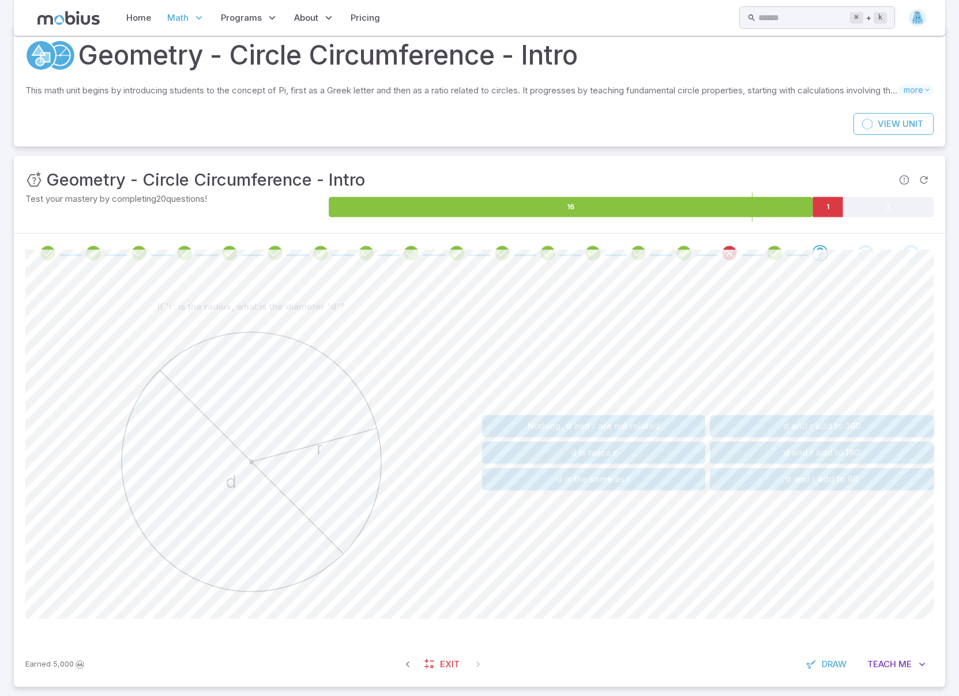
click at [598, 452] on button "d is twice r" at bounding box center [594, 453] width 224 height 22
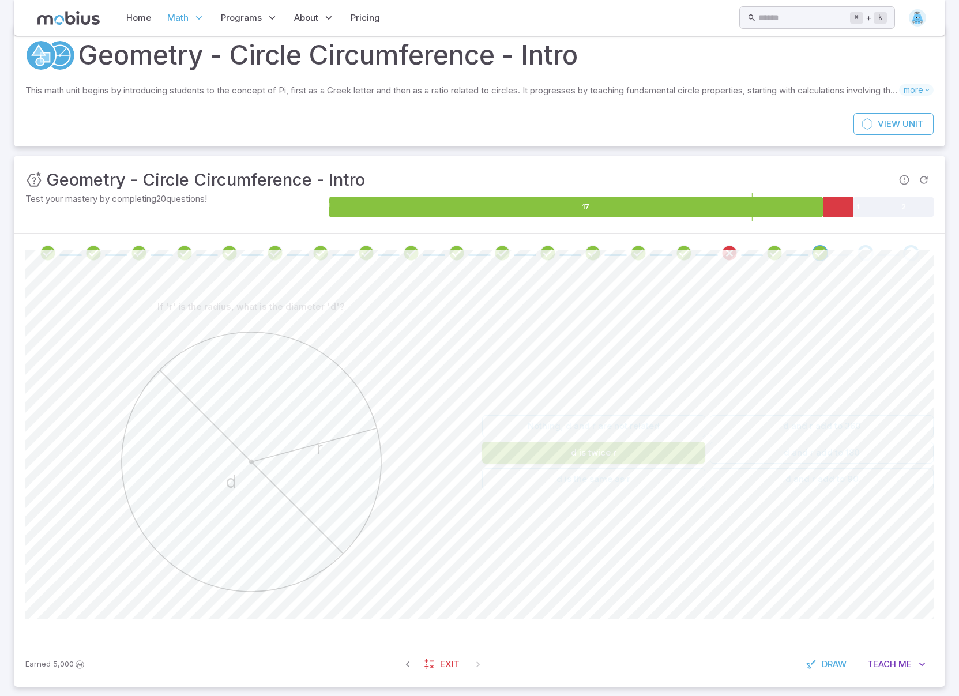
scroll to position [0, 0]
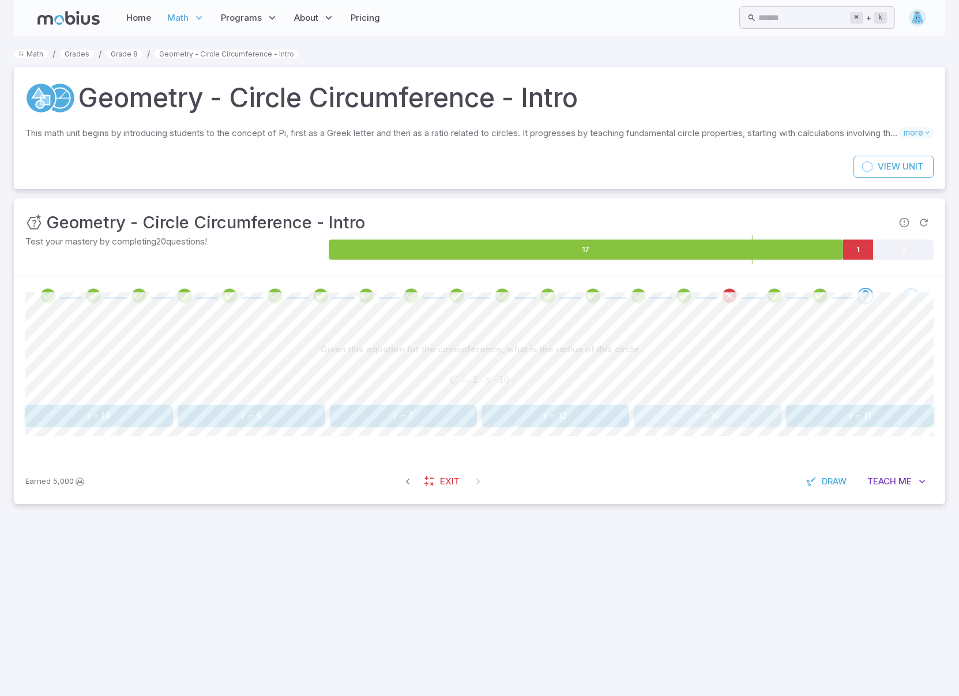
click at [723, 417] on button "r = 10" at bounding box center [708, 416] width 148 height 22
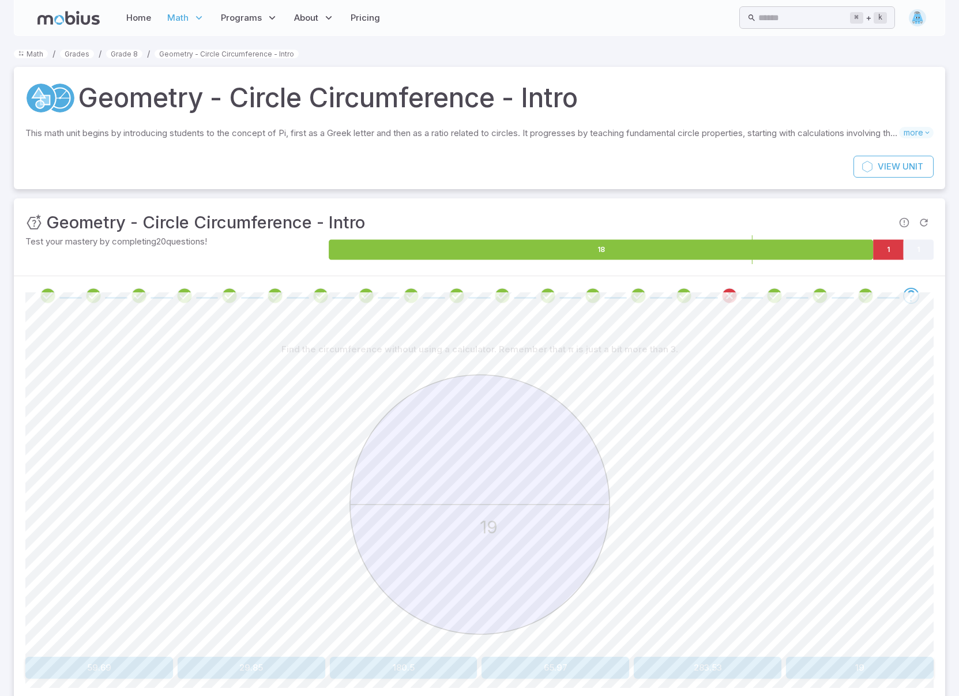
click at [122, 660] on button "59.69" at bounding box center [99, 668] width 148 height 22
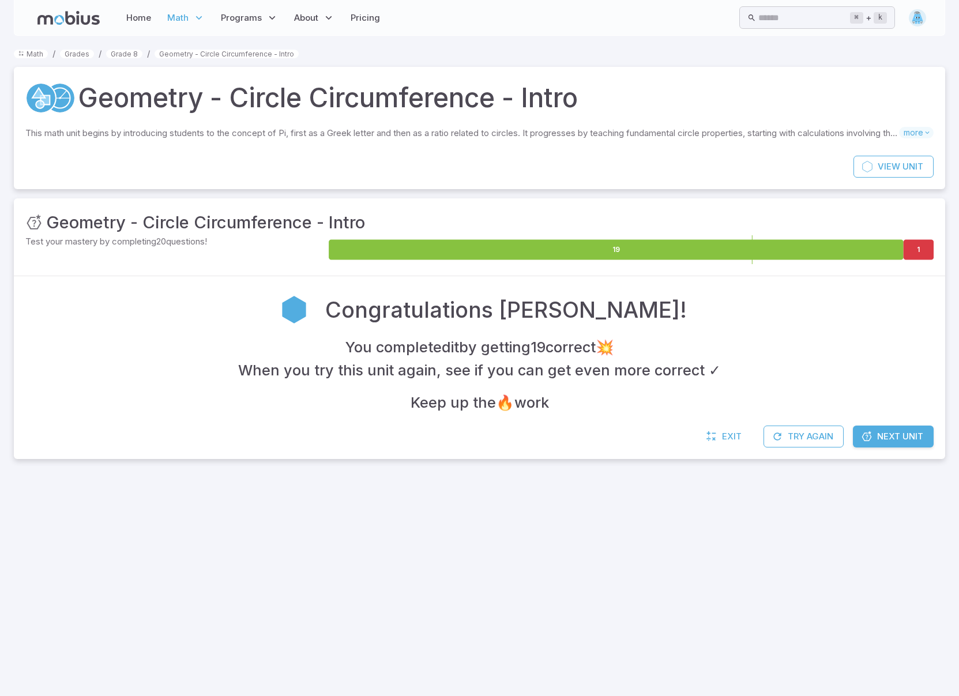
click at [894, 438] on span "Next Unit" at bounding box center [900, 436] width 46 height 13
